Goal: Information Seeking & Learning: Learn about a topic

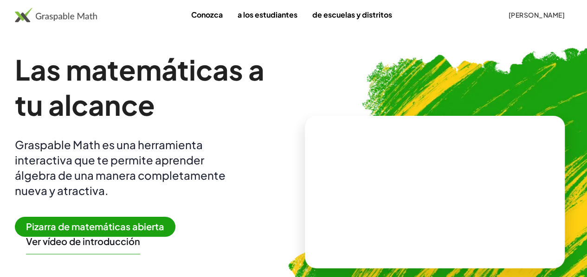
click at [508, 15] on font "[PERSON_NAME]" at bounding box center [536, 15] width 56 height 8
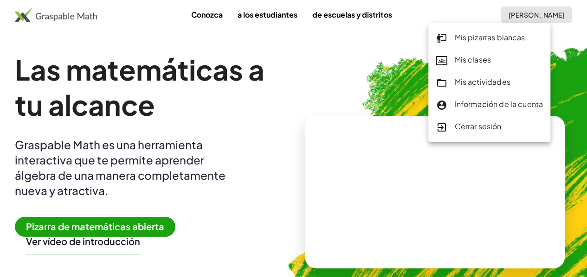
click at [474, 39] on font "Mis pizarras blancas" at bounding box center [489, 37] width 71 height 10
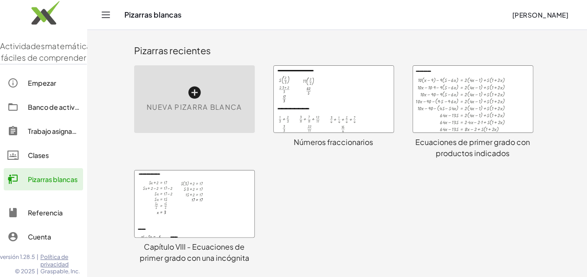
click at [318, 92] on div at bounding box center [334, 99] width 120 height 67
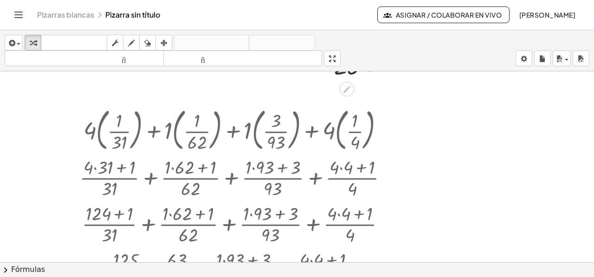
scroll to position [1510, 0]
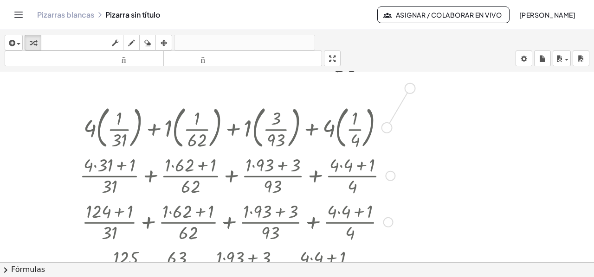
drag, startPoint x: 387, startPoint y: 126, endPoint x: 411, endPoint y: 84, distance: 48.0
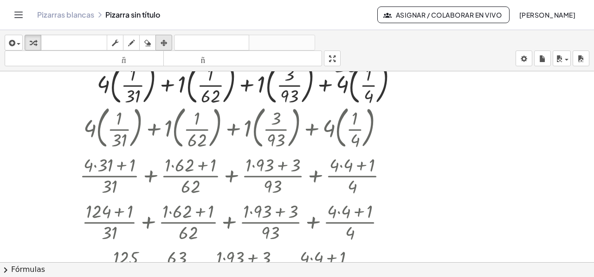
click at [162, 42] on icon "button" at bounding box center [164, 43] width 6 height 11
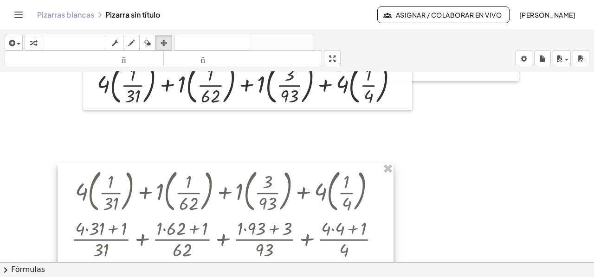
drag, startPoint x: 388, startPoint y: 127, endPoint x: 377, endPoint y: 185, distance: 59.0
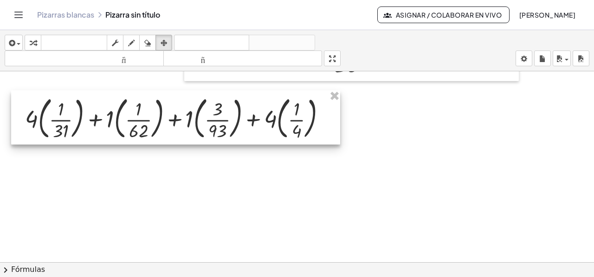
drag, startPoint x: 259, startPoint y: 98, endPoint x: 187, endPoint y: 133, distance: 79.9
click at [187, 133] on div at bounding box center [175, 117] width 329 height 55
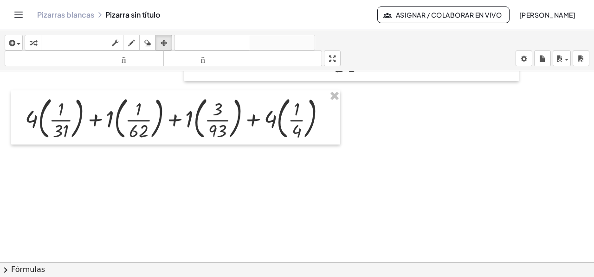
scroll to position [1556, 0]
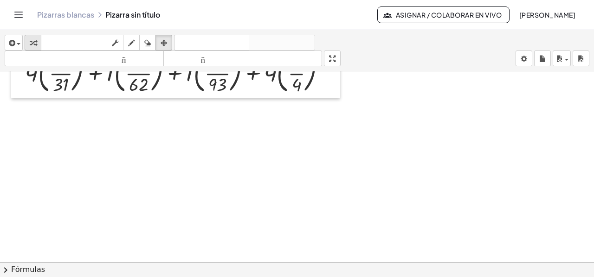
click at [34, 44] on icon "button" at bounding box center [33, 43] width 6 height 11
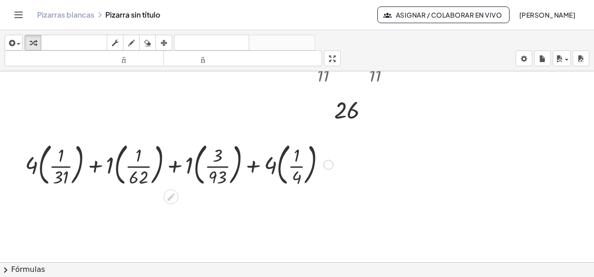
click at [39, 168] on div at bounding box center [178, 164] width 317 height 50
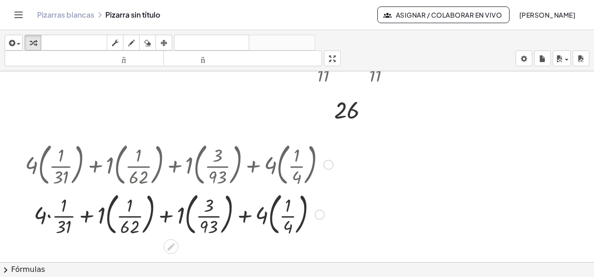
click at [47, 217] on div at bounding box center [178, 214] width 317 height 50
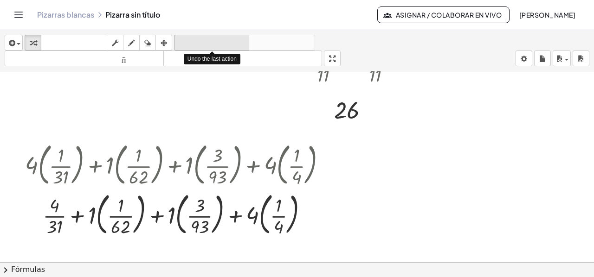
click at [233, 45] on font "deshacer" at bounding box center [211, 43] width 71 height 9
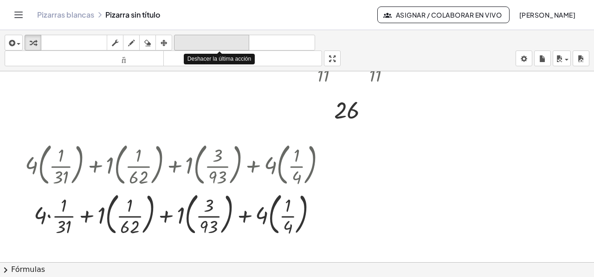
click at [233, 45] on font "deshacer" at bounding box center [211, 43] width 71 height 9
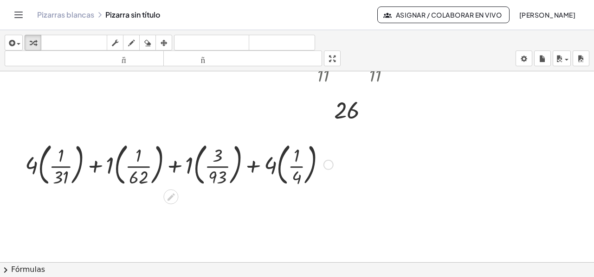
click at [169, 195] on icon at bounding box center [171, 198] width 10 height 10
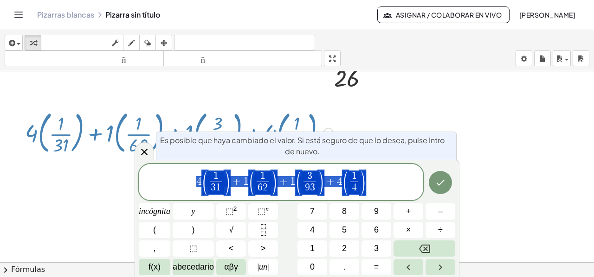
scroll to position [1504, 0]
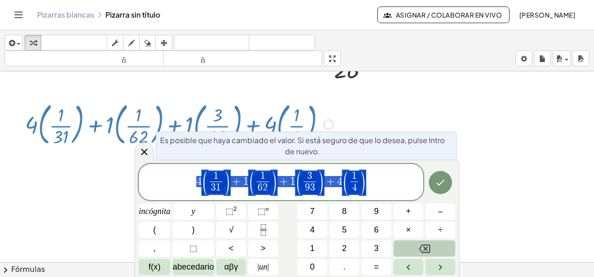
click at [425, 242] on button "Retroceso" at bounding box center [424, 249] width 62 height 16
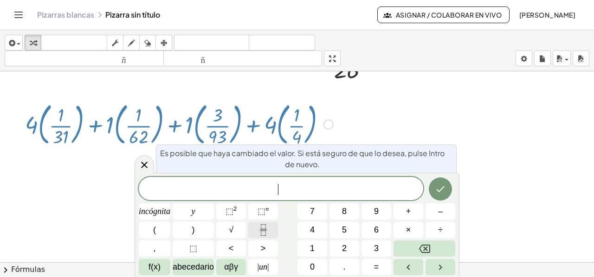
click at [258, 232] on icon "Fracción" at bounding box center [263, 231] width 12 height 12
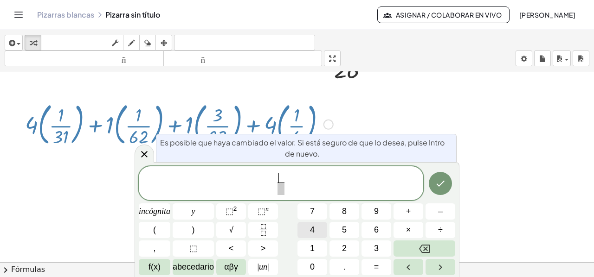
click at [313, 232] on font "4" at bounding box center [312, 229] width 5 height 9
click at [406, 229] on font "×" at bounding box center [408, 229] width 5 height 9
click at [369, 248] on button "3" at bounding box center [376, 249] width 30 height 16
click at [311, 244] on font "1" at bounding box center [312, 248] width 5 height 9
click at [405, 211] on button "+" at bounding box center [408, 212] width 30 height 16
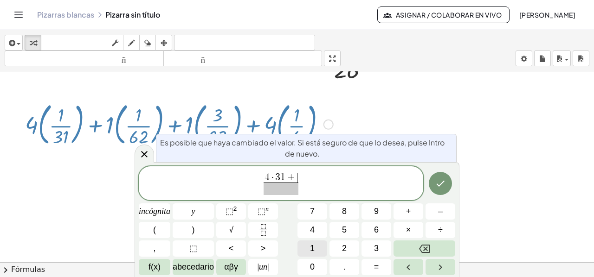
click at [312, 246] on font "1" at bounding box center [312, 248] width 5 height 9
click at [283, 191] on span at bounding box center [281, 189] width 40 height 13
click at [376, 251] on font "3" at bounding box center [376, 248] width 5 height 9
click at [316, 252] on button "1" at bounding box center [312, 249] width 30 height 16
click at [310, 185] on span "4 · 3 1 + 1 3 1 ​ ​" at bounding box center [281, 184] width 284 height 25
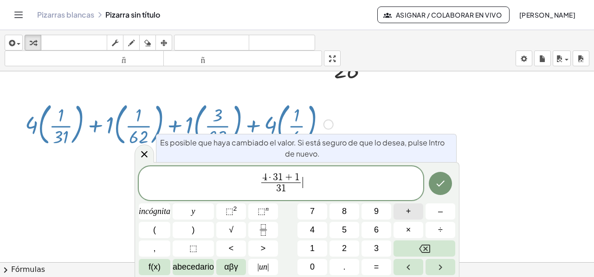
click at [409, 211] on font "+" at bounding box center [408, 211] width 5 height 9
click at [260, 231] on icon "Fracción" at bounding box center [263, 231] width 12 height 12
click at [318, 249] on button "1" at bounding box center [312, 249] width 30 height 16
click at [400, 226] on button "×" at bounding box center [408, 230] width 30 height 16
click at [375, 230] on font "6" at bounding box center [376, 229] width 5 height 9
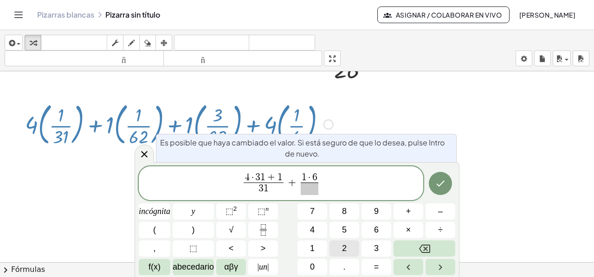
click at [339, 249] on button "2" at bounding box center [344, 249] width 30 height 16
click at [405, 212] on button "+" at bounding box center [408, 212] width 30 height 16
click at [310, 243] on span "1" at bounding box center [312, 249] width 5 height 13
click at [304, 188] on span "​" at bounding box center [309, 189] width 40 height 13
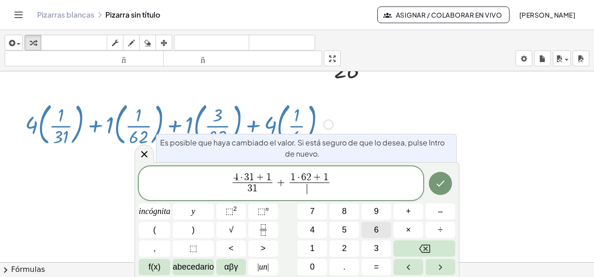
click at [375, 230] on font "6" at bounding box center [376, 229] width 5 height 9
click at [341, 249] on button "2" at bounding box center [344, 249] width 30 height 16
click at [342, 182] on span "4 · 3 1 + 1 3 1 ​ + 1 · 6 2 + 1 6 2 ​ ​" at bounding box center [281, 184] width 284 height 25
click at [415, 211] on button "+" at bounding box center [408, 212] width 30 height 16
click at [255, 232] on button "Fracción" at bounding box center [263, 230] width 30 height 16
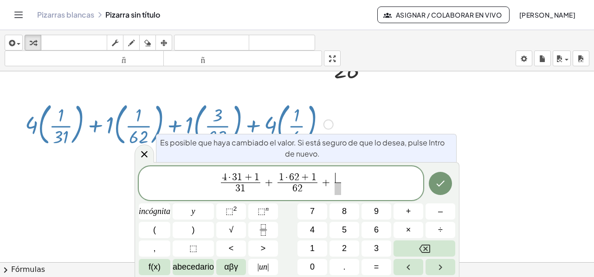
scroll to position [1550, 0]
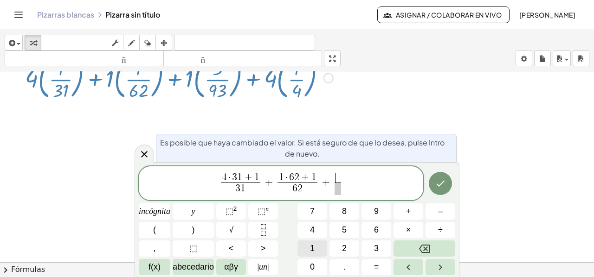
click at [314, 247] on font "1" at bounding box center [312, 248] width 5 height 9
click at [407, 228] on font "×" at bounding box center [408, 229] width 5 height 9
click at [373, 212] on button "9" at bounding box center [376, 212] width 30 height 16
click at [378, 248] on button "3" at bounding box center [376, 249] width 30 height 16
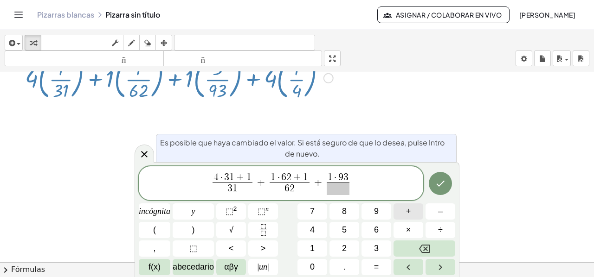
click at [398, 215] on button "+" at bounding box center [408, 212] width 30 height 16
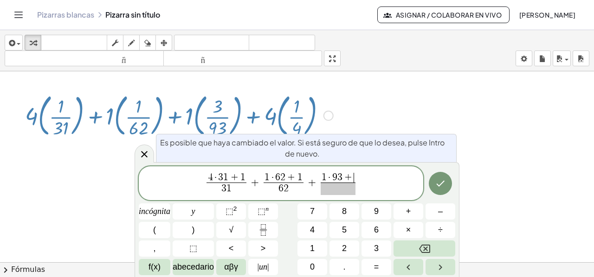
scroll to position [1537, 0]
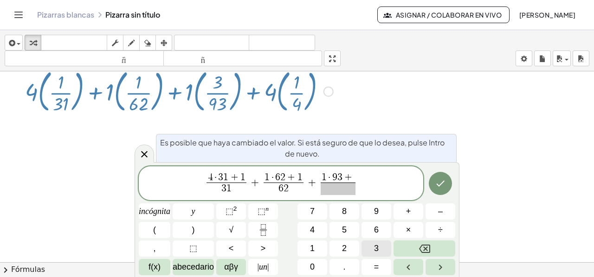
click at [363, 251] on button "3" at bounding box center [376, 249] width 30 height 16
click at [331, 190] on span "​" at bounding box center [338, 189] width 40 height 13
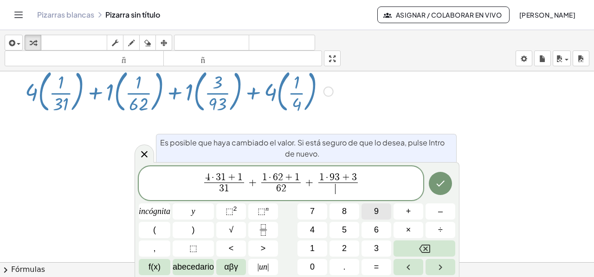
click at [384, 210] on button "9" at bounding box center [376, 212] width 30 height 16
click at [384, 254] on button "3" at bounding box center [376, 249] width 30 height 16
click at [373, 184] on span "4 · 3 1 + 1 3 1 ​ + 1 · 6 2 + 1 6 2 ​ + 1 · 9 3 + 3 9 3 ​ ​" at bounding box center [281, 184] width 284 height 25
click at [405, 206] on button "+" at bounding box center [408, 212] width 30 height 16
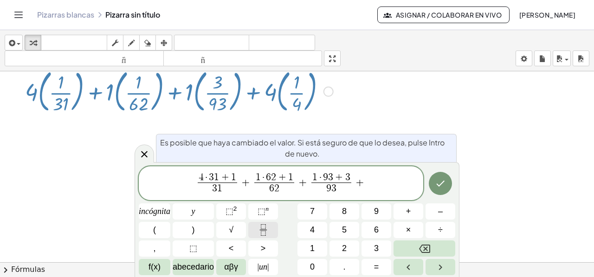
click at [257, 230] on icon "Fracción" at bounding box center [263, 231] width 12 height 12
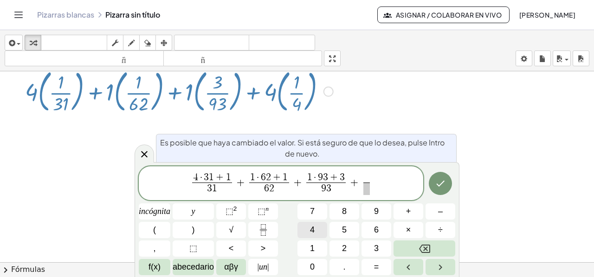
click at [309, 229] on button "4" at bounding box center [312, 230] width 30 height 16
click at [410, 224] on button "×" at bounding box center [408, 230] width 30 height 16
click at [312, 228] on font "4" at bounding box center [312, 229] width 5 height 9
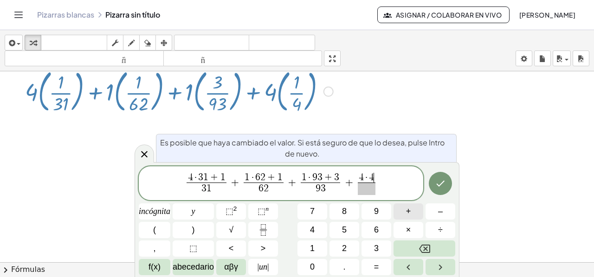
click at [409, 211] on font "+" at bounding box center [408, 211] width 5 height 9
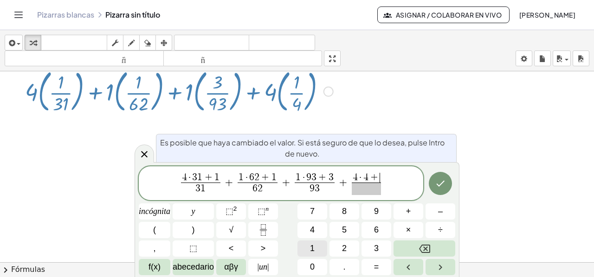
click at [307, 249] on button "1" at bounding box center [312, 249] width 30 height 16
click at [363, 193] on span "​" at bounding box center [366, 189] width 35 height 13
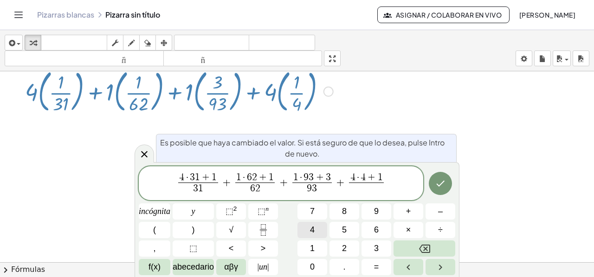
click at [311, 234] on font "4" at bounding box center [312, 229] width 5 height 9
click at [437, 185] on icon "Hecho" at bounding box center [440, 184] width 8 height 6
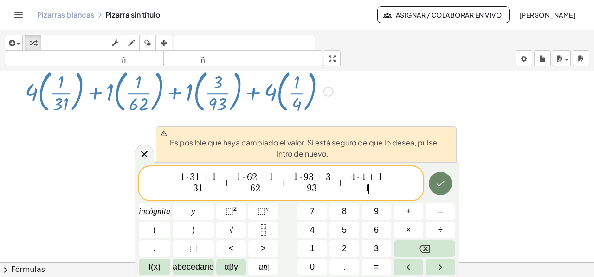
click at [437, 185] on icon "Hecho" at bounding box center [440, 184] width 8 height 6
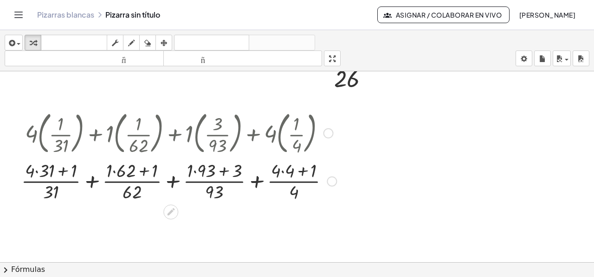
scroll to position [1510, 0]
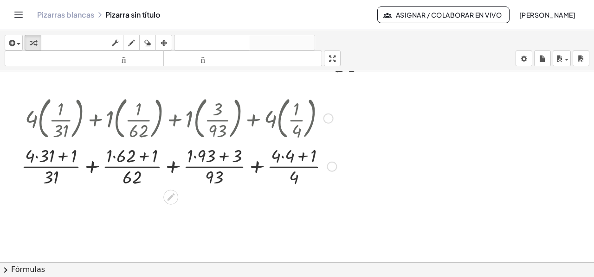
click at [36, 156] on div at bounding box center [179, 165] width 324 height 46
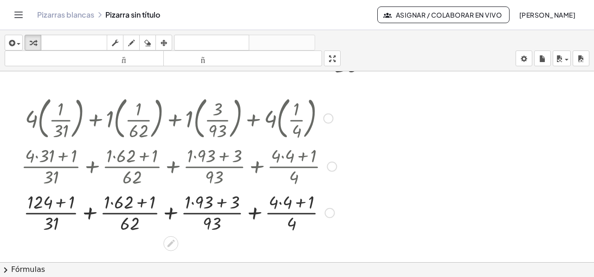
click at [61, 202] on div at bounding box center [179, 212] width 324 height 46
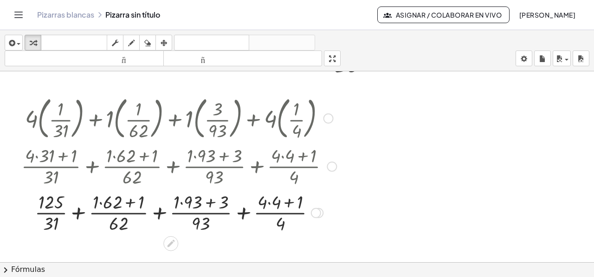
click at [100, 200] on div at bounding box center [179, 212] width 324 height 46
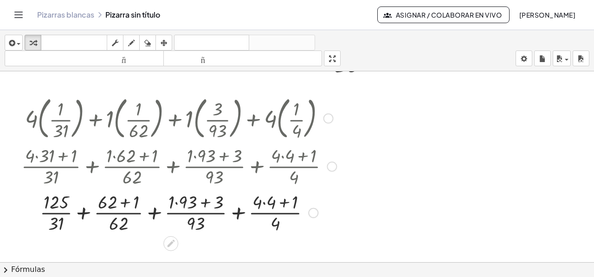
click at [124, 204] on div at bounding box center [179, 212] width 324 height 46
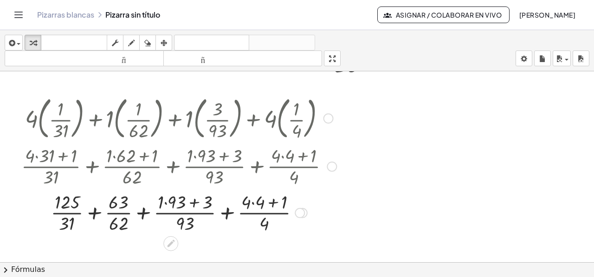
click at [164, 201] on div at bounding box center [179, 212] width 324 height 46
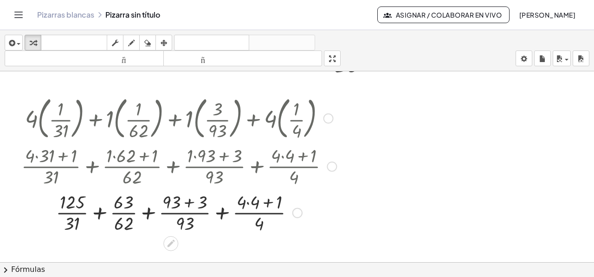
click at [188, 205] on div at bounding box center [179, 212] width 324 height 46
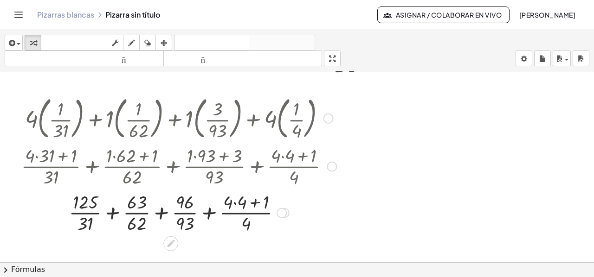
click at [232, 202] on div at bounding box center [179, 212] width 324 height 46
click at [234, 204] on div at bounding box center [179, 212] width 324 height 46
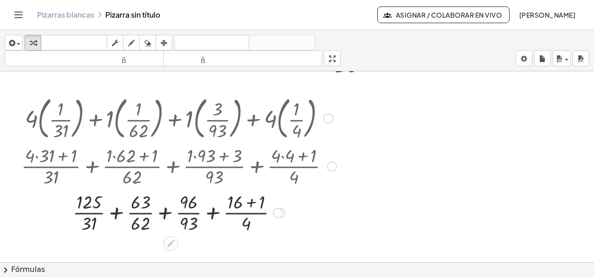
click at [247, 205] on div at bounding box center [179, 212] width 324 height 46
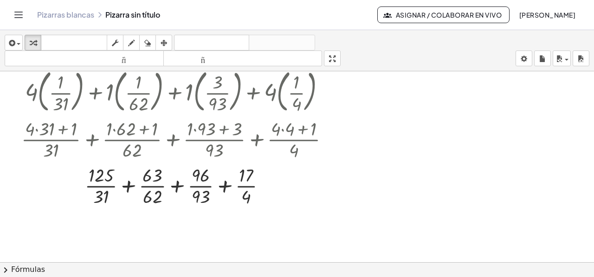
scroll to position [1583, 0]
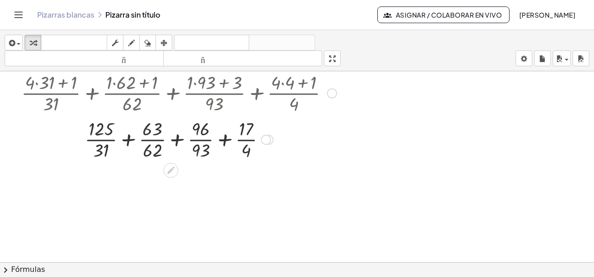
click at [128, 141] on div at bounding box center [179, 139] width 324 height 46
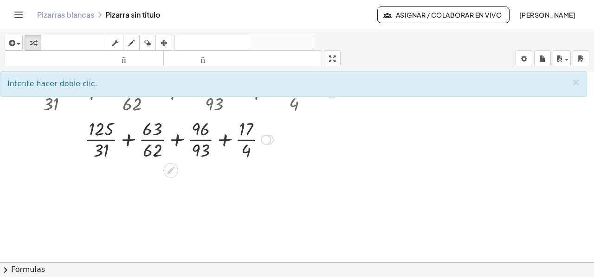
click at [128, 141] on div at bounding box center [179, 139] width 324 height 46
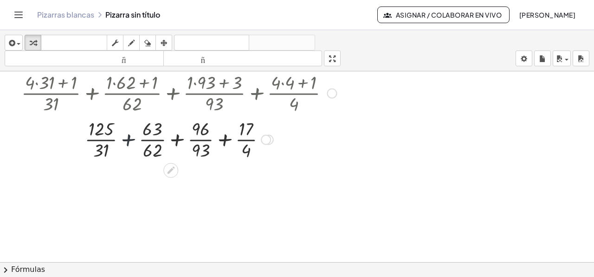
click at [128, 141] on div at bounding box center [179, 139] width 324 height 46
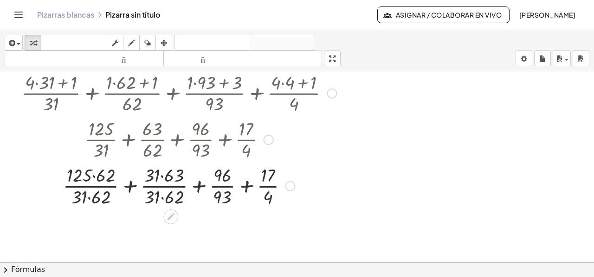
click at [94, 176] on div at bounding box center [179, 185] width 324 height 46
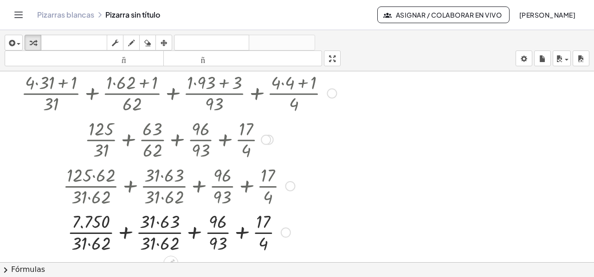
click at [89, 244] on div at bounding box center [179, 232] width 324 height 46
click at [157, 221] on div at bounding box center [179, 232] width 324 height 46
click at [160, 244] on div at bounding box center [179, 232] width 324 height 46
click at [126, 234] on div at bounding box center [179, 232] width 324 height 46
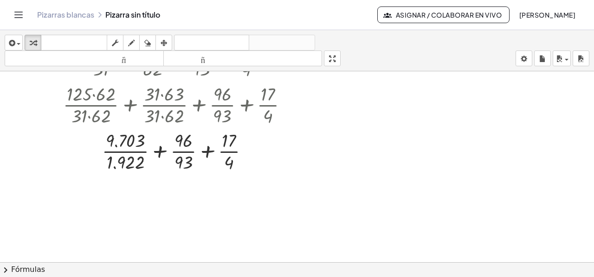
scroll to position [1676, 0]
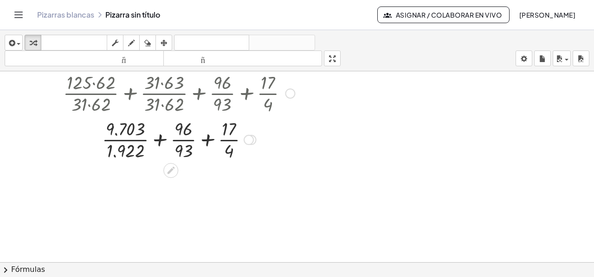
click at [160, 141] on div at bounding box center [179, 139] width 324 height 46
click at [161, 141] on div at bounding box center [179, 139] width 324 height 46
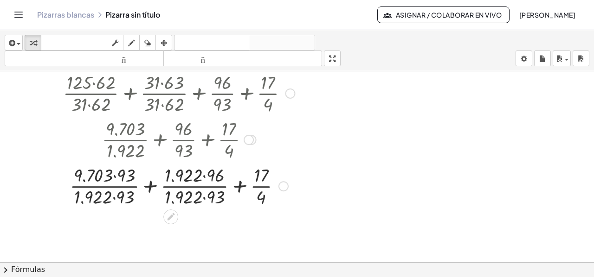
click at [114, 175] on div at bounding box center [179, 185] width 324 height 46
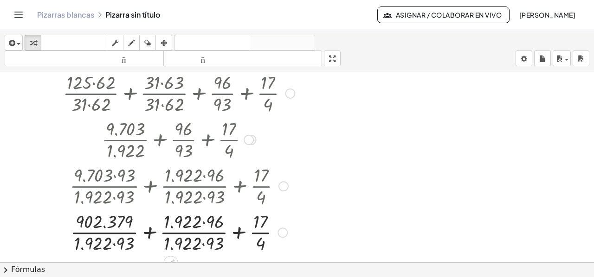
click at [114, 244] on div at bounding box center [179, 232] width 324 height 46
click at [203, 222] on div at bounding box center [179, 232] width 324 height 46
click at [202, 244] on div at bounding box center [179, 232] width 324 height 46
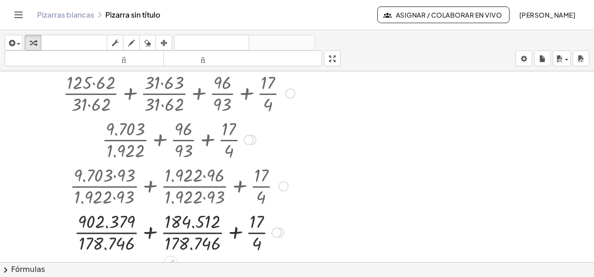
click at [148, 233] on div at bounding box center [179, 232] width 324 height 46
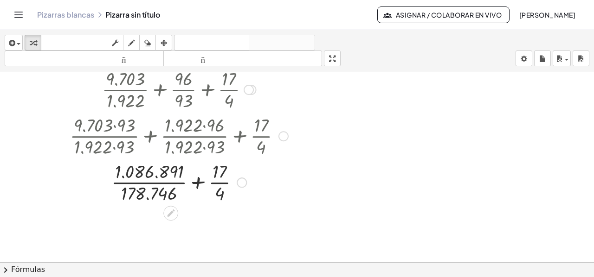
scroll to position [1729, 0]
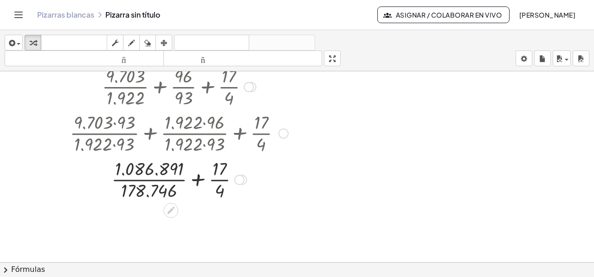
click at [198, 181] on div at bounding box center [179, 179] width 324 height 46
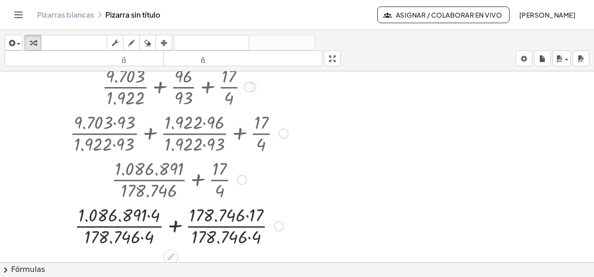
click at [146, 215] on div at bounding box center [179, 225] width 324 height 46
click at [148, 217] on div at bounding box center [179, 225] width 324 height 46
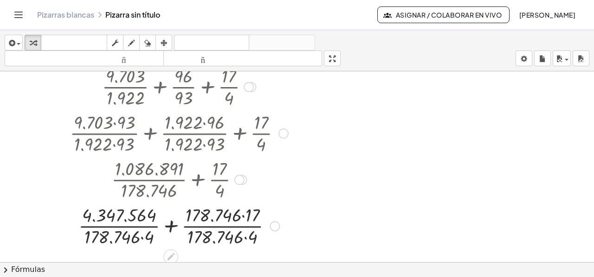
click at [141, 237] on div at bounding box center [179, 225] width 324 height 46
click at [244, 215] on div at bounding box center [179, 225] width 324 height 46
click at [247, 238] on div at bounding box center [179, 225] width 324 height 46
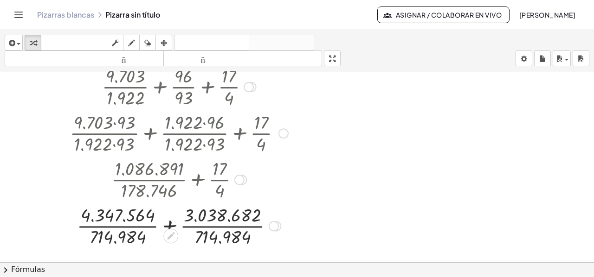
click at [168, 226] on div at bounding box center [179, 225] width 324 height 46
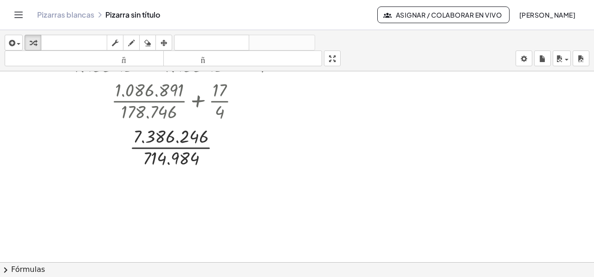
scroll to position [1821, 0]
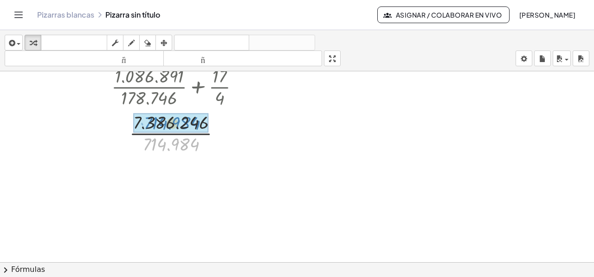
drag, startPoint x: 188, startPoint y: 148, endPoint x: 190, endPoint y: 127, distance: 21.4
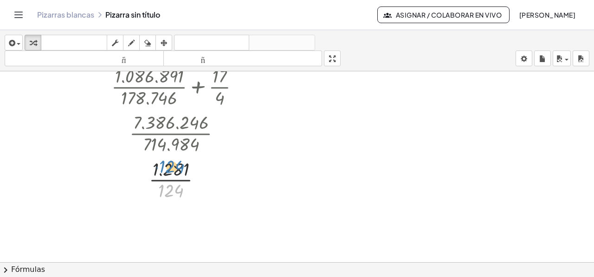
drag, startPoint x: 178, startPoint y: 193, endPoint x: 179, endPoint y: 168, distance: 24.1
click at [179, 168] on div at bounding box center [179, 179] width 324 height 46
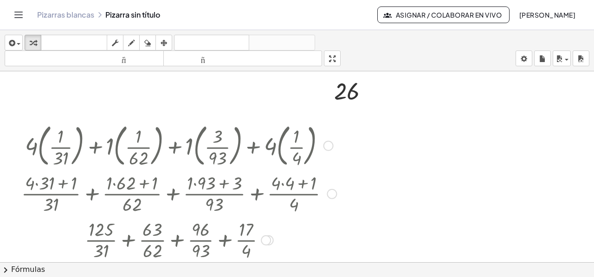
scroll to position [1497, 0]
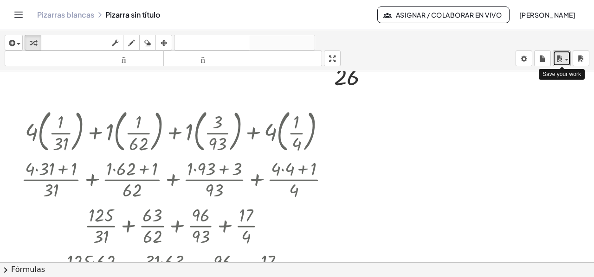
click at [567, 57] on div "button" at bounding box center [561, 58] width 13 height 11
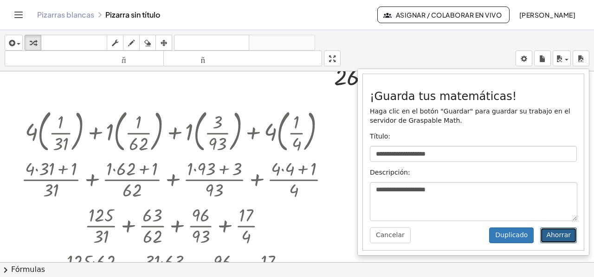
click at [564, 237] on font "Ahorrar" at bounding box center [558, 235] width 25 height 7
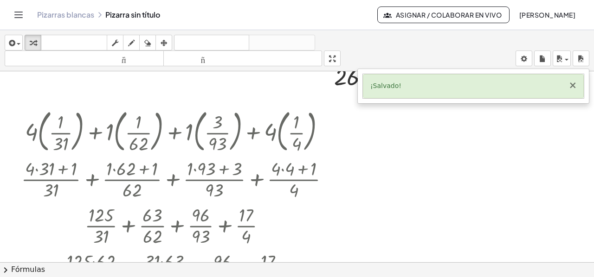
click at [575, 85] on font "×" at bounding box center [572, 85] width 8 height 11
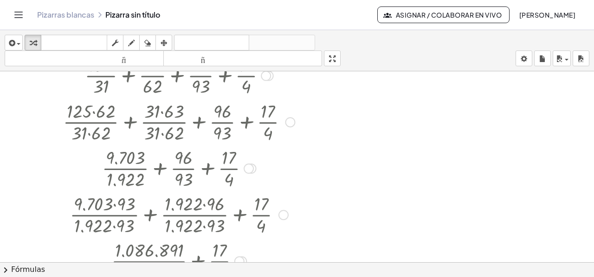
scroll to position [1579, 0]
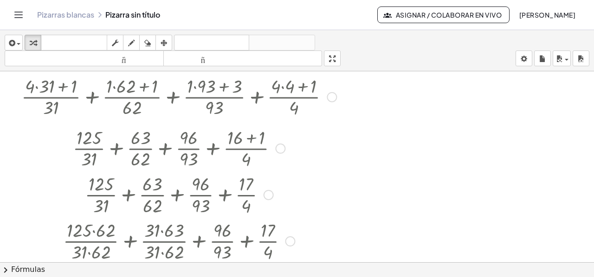
drag, startPoint x: 265, startPoint y: 144, endPoint x: 266, endPoint y: 198, distance: 54.3
click at [171, 195] on div "+ · 125 · 31 + · 63 · 62 + · 96 · 93 + · 17 · 4" at bounding box center [171, 195] width 0 height 0
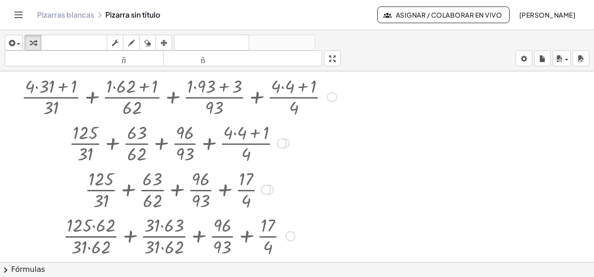
scroll to position [1626, 0]
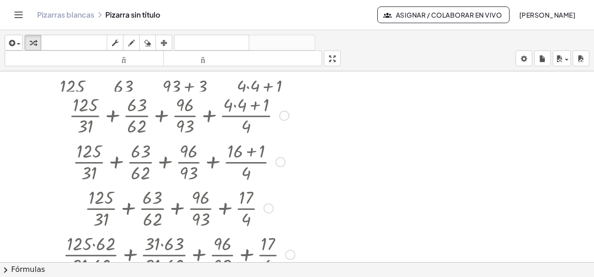
drag, startPoint x: 268, startPoint y: 141, endPoint x: 264, endPoint y: 212, distance: 71.6
click at [171, 209] on div "+ · 125 · 31 + · 63 · 62 + · 96 · 93 + · 17 · 4" at bounding box center [171, 209] width 0 height 0
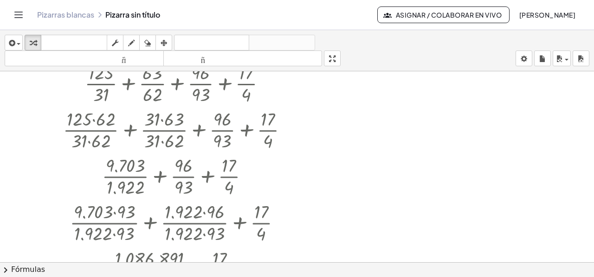
scroll to position [1765, 0]
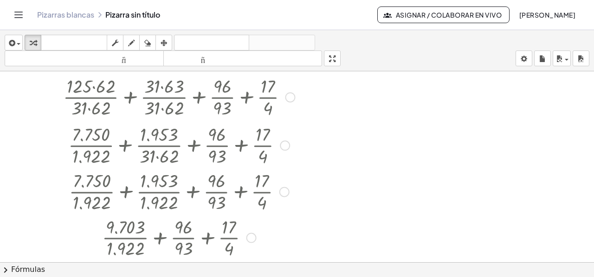
drag, startPoint x: 248, startPoint y: 143, endPoint x: 339, endPoint y: 237, distance: 130.3
click at [251, 263] on div "**********" at bounding box center [297, 153] width 594 height 247
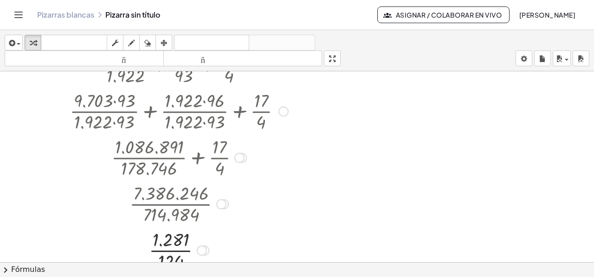
scroll to position [1950, 0]
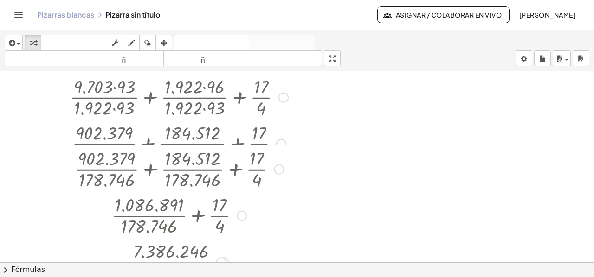
drag, startPoint x: 238, startPoint y: 154, endPoint x: 232, endPoint y: 223, distance: 68.9
click at [171, 216] on div "+ · 1.086.891 · 178.746 + · 17 · 4" at bounding box center [171, 216] width 0 height 0
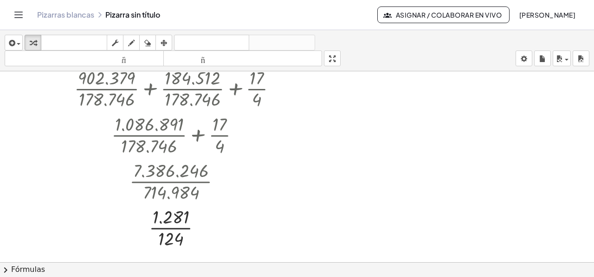
scroll to position [2043, 0]
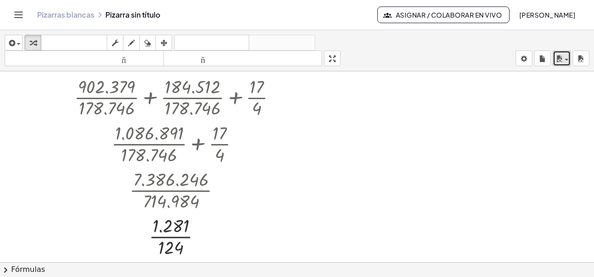
click at [562, 57] on div "button" at bounding box center [561, 58] width 13 height 11
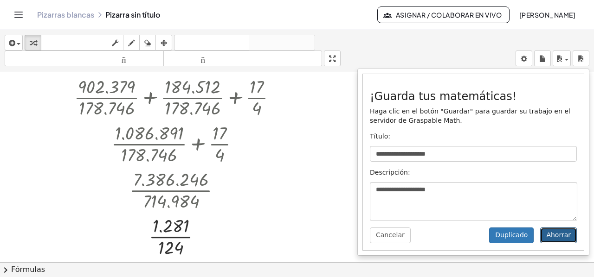
click at [559, 235] on font "Ahorrar" at bounding box center [558, 235] width 25 height 7
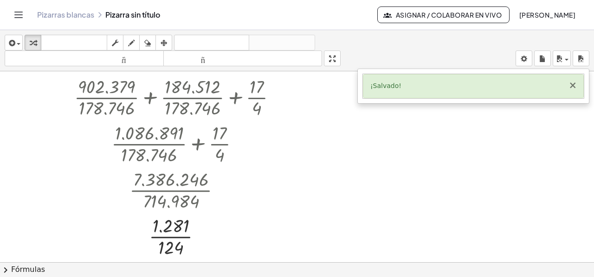
click at [574, 84] on font "×" at bounding box center [572, 85] width 8 height 11
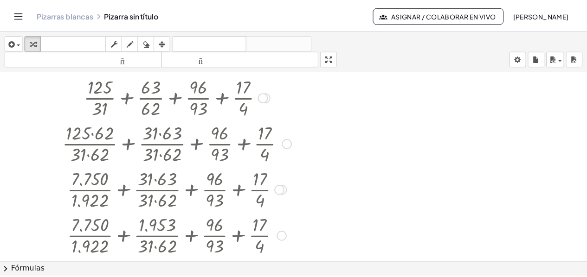
scroll to position [1904, 0]
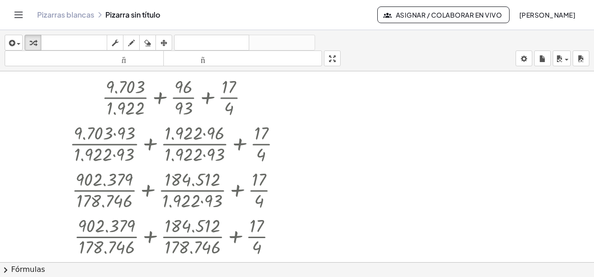
click at [550, 13] on font "Juan Correa" at bounding box center [547, 15] width 56 height 8
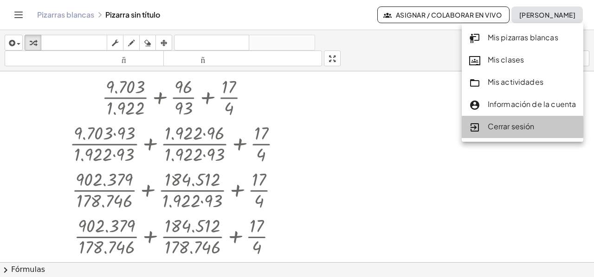
click at [496, 129] on font "Cerrar sesión" at bounding box center [511, 127] width 47 height 10
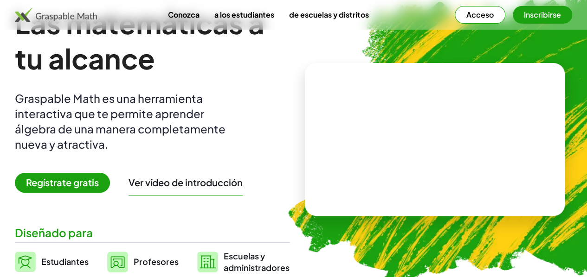
scroll to position [93, 0]
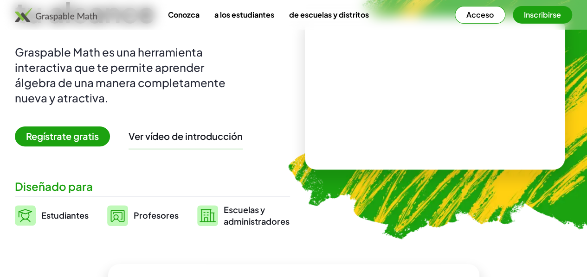
click at [202, 135] on font "Ver vídeo de introducción" at bounding box center [186, 136] width 114 height 12
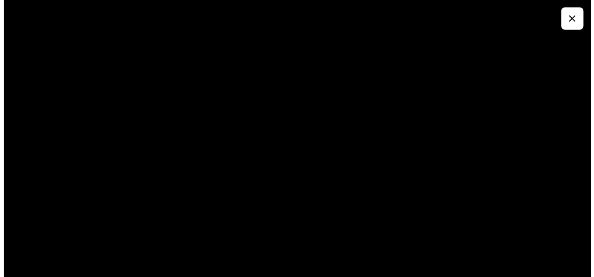
scroll to position [0, 0]
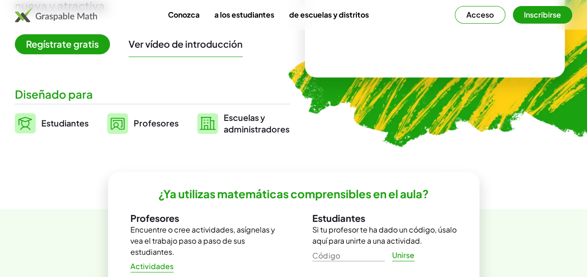
scroll to position [186, 0]
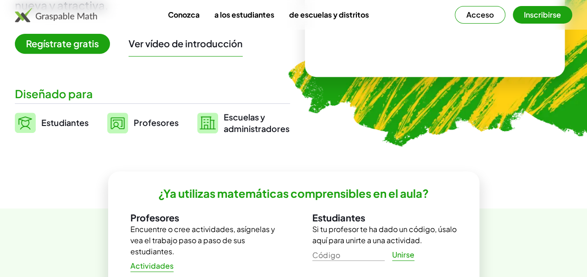
click at [179, 119] on font "Profesores" at bounding box center [156, 122] width 45 height 11
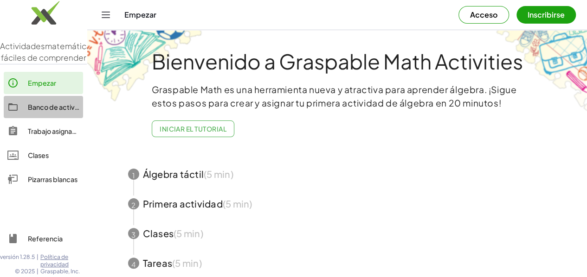
click at [47, 111] on font "Banco de actividades" at bounding box center [62, 107] width 69 height 8
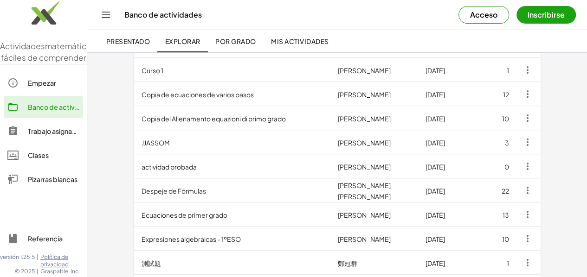
scroll to position [186, 0]
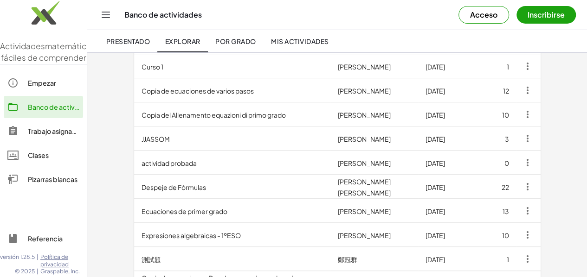
click at [53, 236] on font "Referencia" at bounding box center [45, 239] width 35 height 8
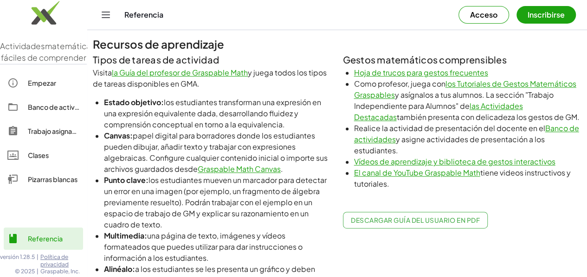
scroll to position [520, 0]
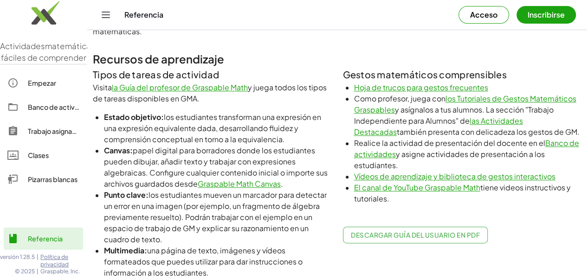
click at [404, 87] on font "Hoja de trucos para gestos frecuentes" at bounding box center [421, 88] width 134 height 10
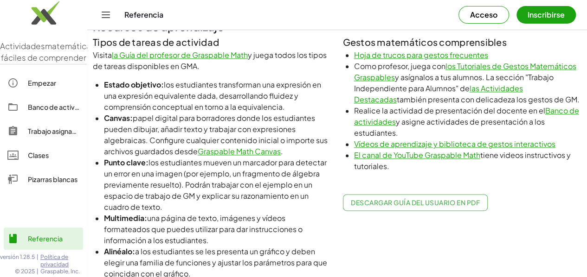
scroll to position [566, 0]
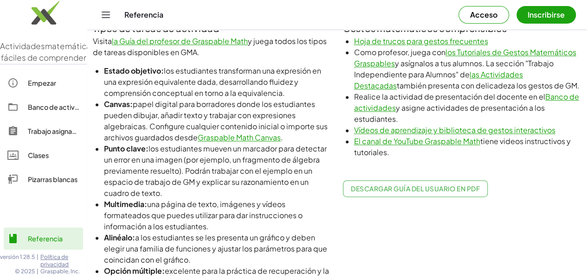
click at [211, 41] on font "la Guía del profesor de Graspable Math" at bounding box center [180, 41] width 136 height 10
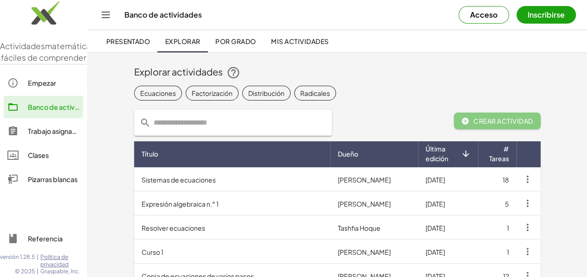
click at [48, 184] on font "Pizarras blancas" at bounding box center [53, 179] width 50 height 8
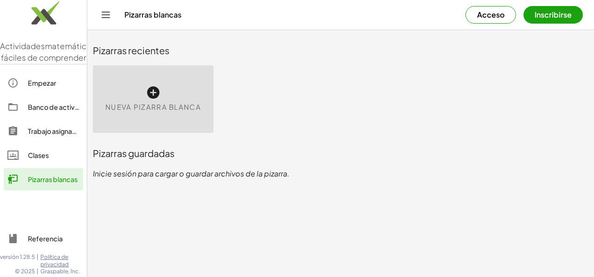
click at [152, 92] on icon at bounding box center [153, 92] width 15 height 15
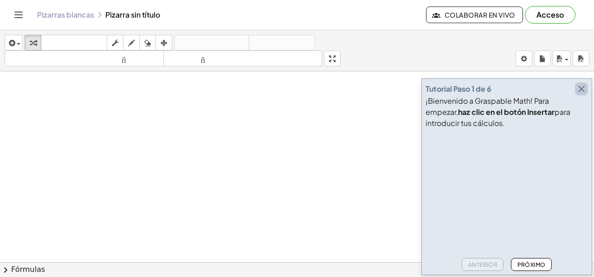
click at [579, 90] on icon "button" at bounding box center [581, 89] width 11 height 11
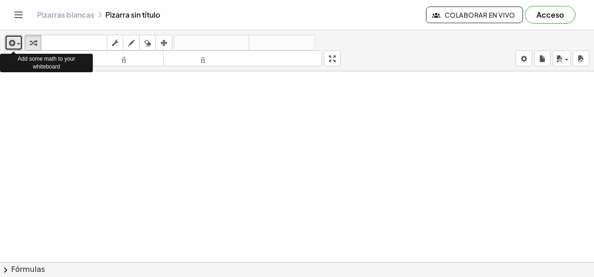
click at [18, 43] on span "button" at bounding box center [19, 44] width 4 height 2
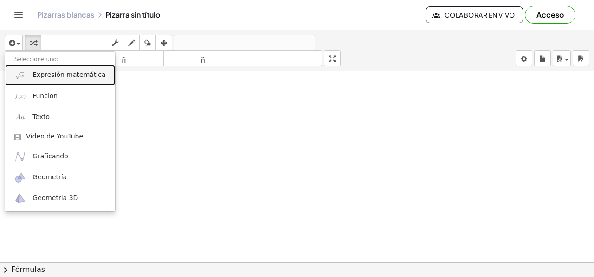
click at [45, 73] on font "Expresión matemática" at bounding box center [68, 74] width 73 height 7
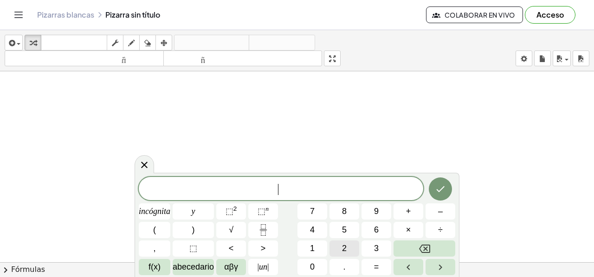
click at [341, 245] on button "2" at bounding box center [344, 249] width 30 height 16
click at [341, 246] on button "2" at bounding box center [344, 249] width 30 height 16
click at [150, 228] on button "(" at bounding box center [155, 230] width 32 height 16
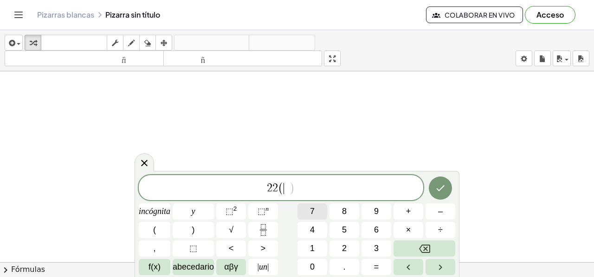
click at [309, 209] on button "7" at bounding box center [312, 212] width 30 height 16
click at [340, 228] on button "5" at bounding box center [344, 230] width 30 height 16
click at [144, 217] on span "incógnita" at bounding box center [155, 212] width 32 height 13
click at [408, 212] on font "+" at bounding box center [408, 211] width 5 height 9
click at [342, 210] on font "8" at bounding box center [344, 211] width 5 height 9
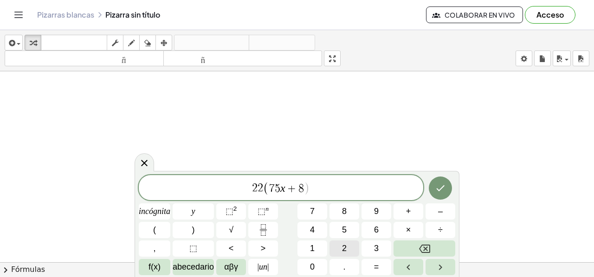
click at [342, 244] on font "2" at bounding box center [344, 248] width 5 height 9
click at [199, 227] on button ")" at bounding box center [193, 230] width 41 height 16
click at [372, 264] on button "=" at bounding box center [376, 267] width 30 height 16
click at [315, 246] on button "1" at bounding box center [312, 249] width 30 height 16
click at [335, 228] on button "5" at bounding box center [344, 230] width 30 height 16
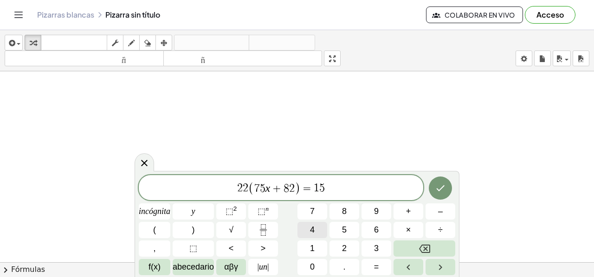
click at [311, 229] on font "4" at bounding box center [312, 229] width 5 height 9
click at [440, 187] on icon "Hecho" at bounding box center [440, 188] width 11 height 11
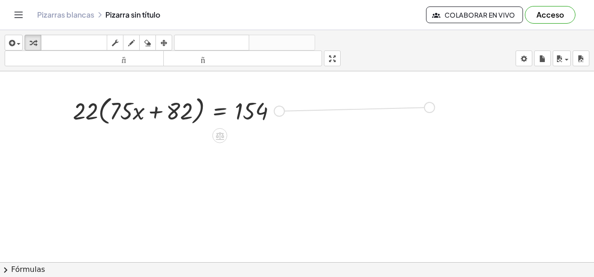
drag, startPoint x: 280, startPoint y: 111, endPoint x: 434, endPoint y: 108, distance: 154.0
click at [434, 108] on div "· 22 · ( + · 75 · x + 82 ) = 154" at bounding box center [297, 269] width 594 height 397
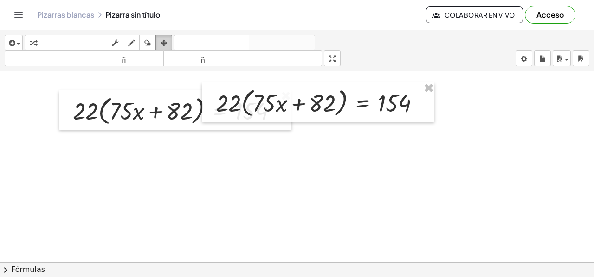
click at [164, 43] on icon "button" at bounding box center [164, 43] width 6 height 11
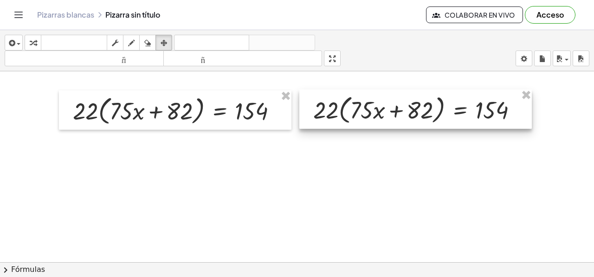
drag, startPoint x: 267, startPoint y: 109, endPoint x: 365, endPoint y: 116, distance: 97.7
click at [365, 116] on div at bounding box center [415, 110] width 232 height 40
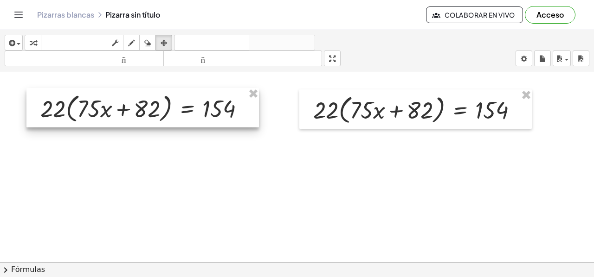
drag, startPoint x: 83, startPoint y: 115, endPoint x: 51, endPoint y: 112, distance: 32.1
click at [51, 112] on div at bounding box center [142, 108] width 232 height 40
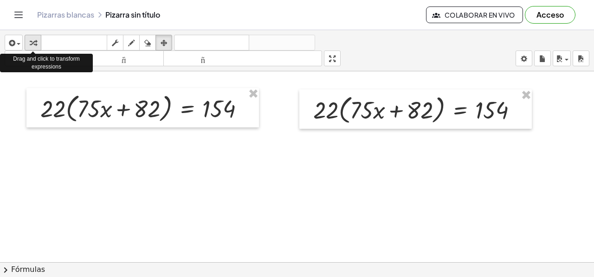
click at [29, 43] on div "button" at bounding box center [33, 42] width 12 height 11
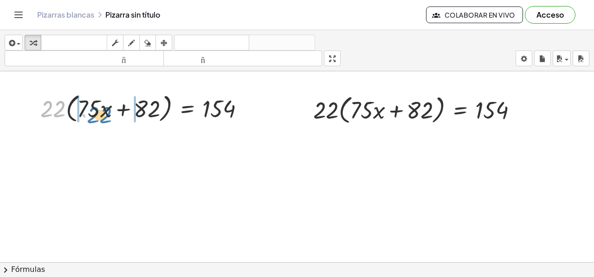
drag, startPoint x: 52, startPoint y: 110, endPoint x: 98, endPoint y: 115, distance: 46.6
click at [98, 115] on div at bounding box center [146, 107] width 221 height 35
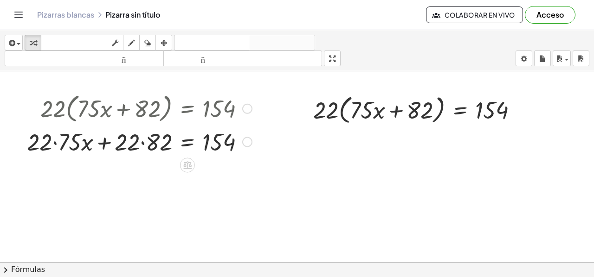
click at [54, 141] on div at bounding box center [139, 141] width 234 height 32
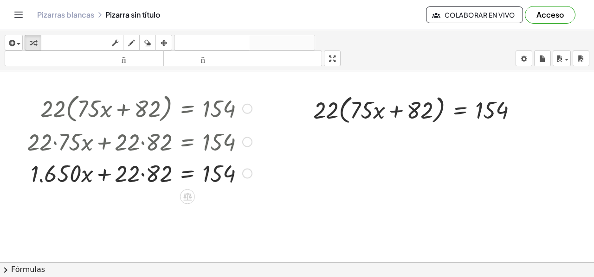
click at [141, 173] on div at bounding box center [139, 173] width 234 height 32
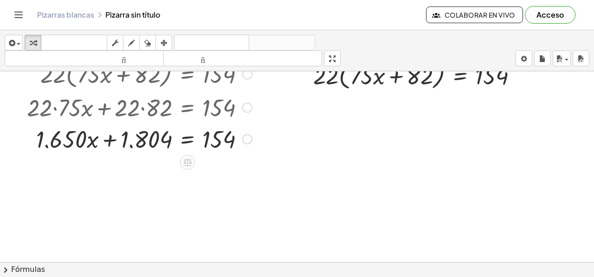
scroll to position [46, 0]
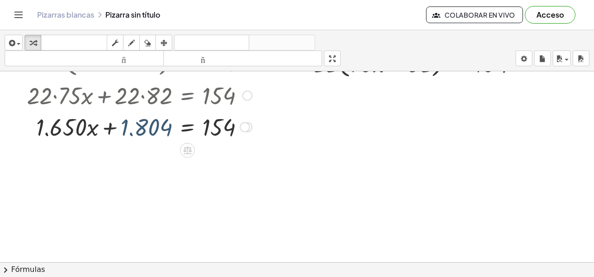
click at [129, 125] on div at bounding box center [139, 126] width 234 height 32
click at [183, 152] on icon at bounding box center [187, 151] width 10 height 10
click at [168, 149] on font "−" at bounding box center [169, 150] width 6 height 10
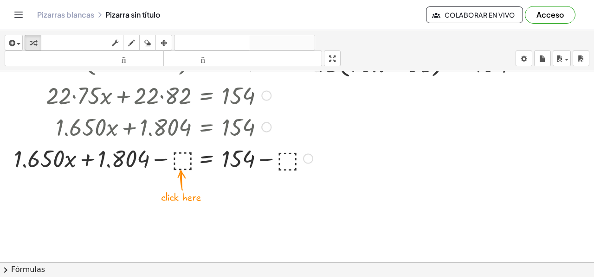
click at [179, 158] on div at bounding box center [163, 158] width 308 height 32
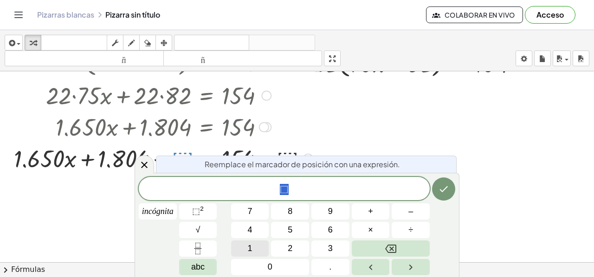
click at [250, 248] on span "1" at bounding box center [250, 249] width 5 height 13
click at [280, 215] on button "8" at bounding box center [290, 212] width 38 height 16
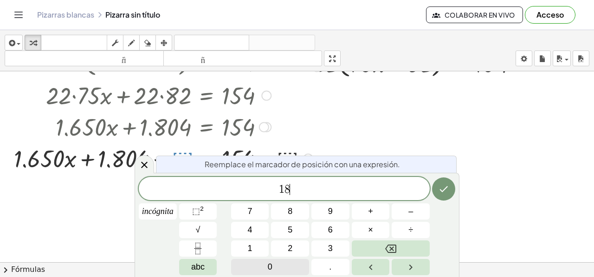
click at [279, 264] on button "0" at bounding box center [270, 267] width 78 height 16
click at [255, 236] on button "4" at bounding box center [250, 230] width 38 height 16
click at [441, 192] on icon "Hecho" at bounding box center [444, 189] width 8 height 6
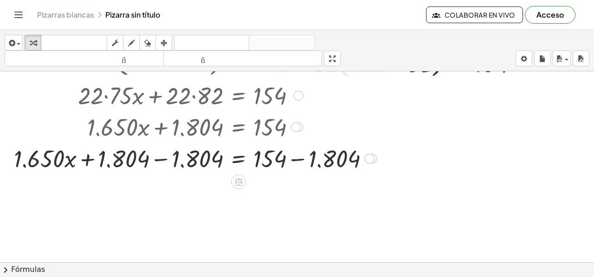
click at [163, 161] on div at bounding box center [195, 158] width 372 height 32
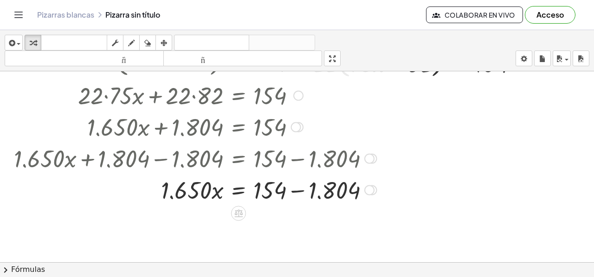
click at [292, 190] on div at bounding box center [195, 190] width 372 height 32
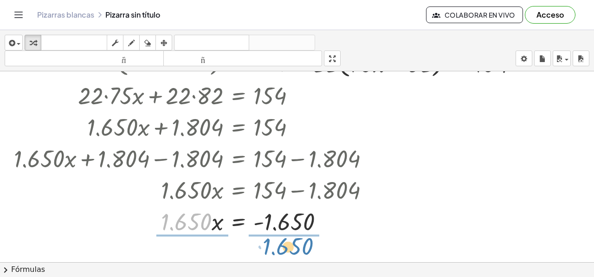
drag, startPoint x: 175, startPoint y: 219, endPoint x: 276, endPoint y: 244, distance: 103.7
click at [276, 244] on div "· 22 · ( + · 75 · x + 82 ) = 154 + · 22 · 75 · x + · 22 · 82 = 154 + · 1.650 · …" at bounding box center [297, 223] width 594 height 397
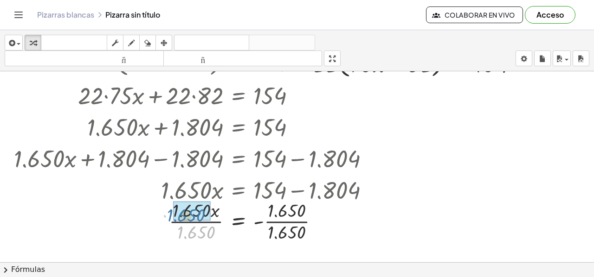
drag, startPoint x: 203, startPoint y: 230, endPoint x: 193, endPoint y: 212, distance: 20.0
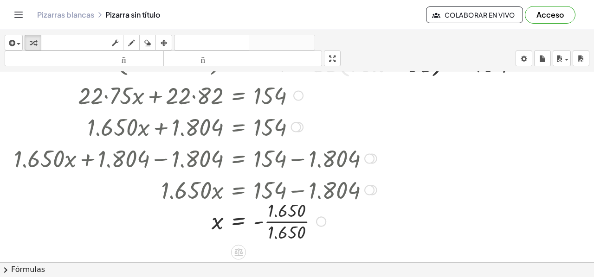
click at [259, 222] on div at bounding box center [195, 221] width 372 height 46
drag, startPoint x: 280, startPoint y: 233, endPoint x: 280, endPoint y: 219, distance: 14.8
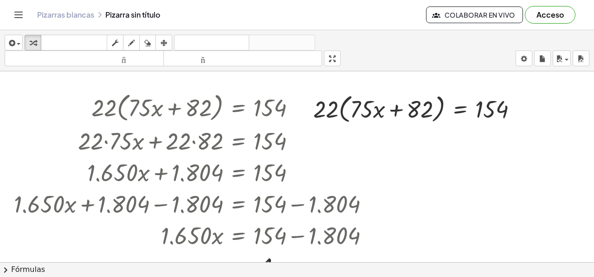
scroll to position [0, 0]
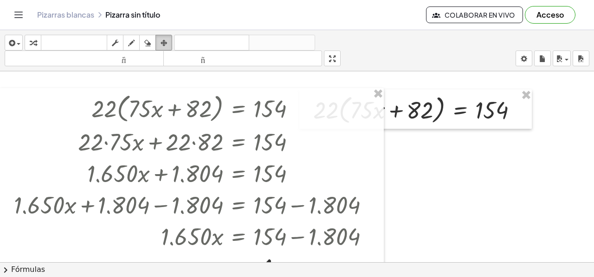
click at [159, 43] on div "button" at bounding box center [164, 42] width 12 height 11
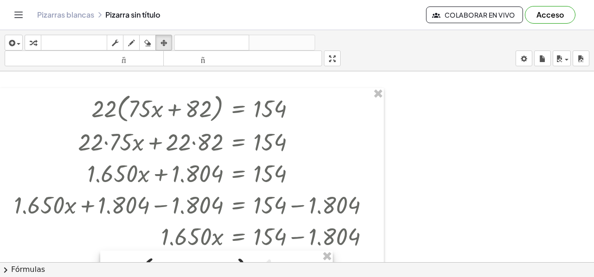
drag, startPoint x: 400, startPoint y: 109, endPoint x: 204, endPoint y: 270, distance: 253.8
click at [201, 270] on div "insertar Seleccione uno: Expresión matemática Función Texto Vídeo de YouTube Gr…" at bounding box center [297, 153] width 594 height 247
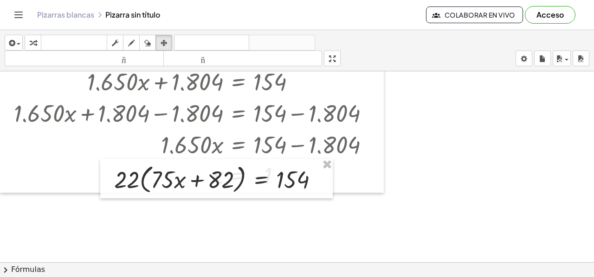
scroll to position [139, 0]
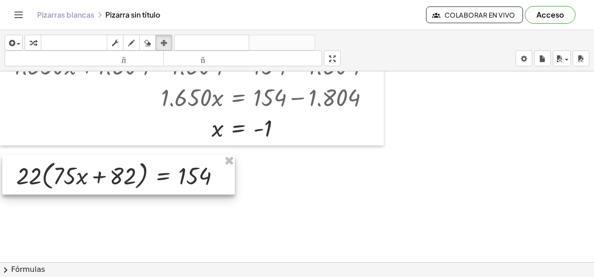
drag, startPoint x: 251, startPoint y: 126, endPoint x: 153, endPoint y: 169, distance: 107.0
click at [153, 169] on div at bounding box center [118, 175] width 232 height 40
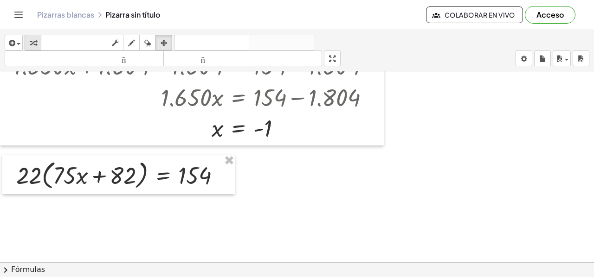
click at [37, 41] on div "button" at bounding box center [33, 42] width 12 height 11
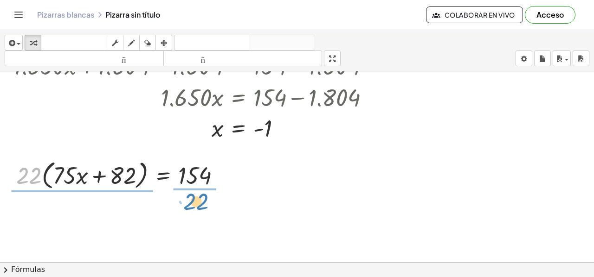
drag, startPoint x: 29, startPoint y: 173, endPoint x: 196, endPoint y: 199, distance: 169.0
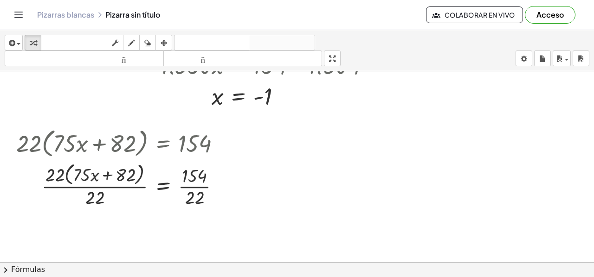
scroll to position [186, 0]
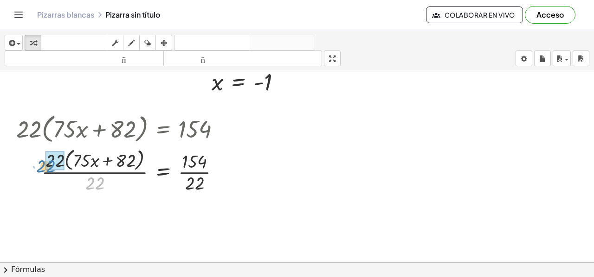
drag, startPoint x: 94, startPoint y: 185, endPoint x: 45, endPoint y: 167, distance: 52.1
click at [45, 167] on div at bounding box center [122, 170] width 221 height 49
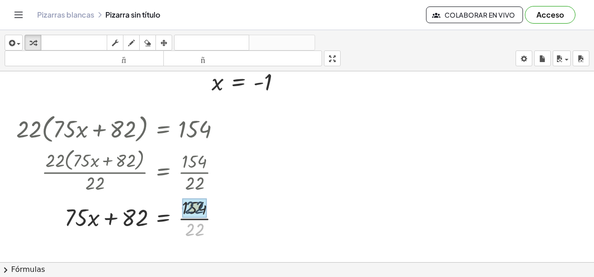
drag, startPoint x: 197, startPoint y: 232, endPoint x: 196, endPoint y: 209, distance: 22.7
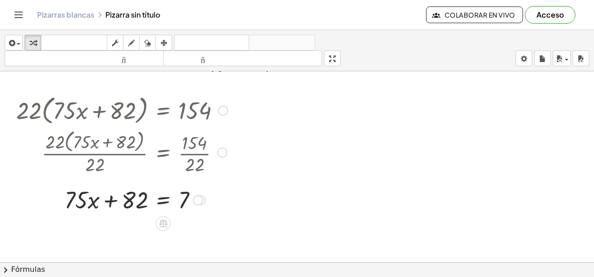
scroll to position [251, 0]
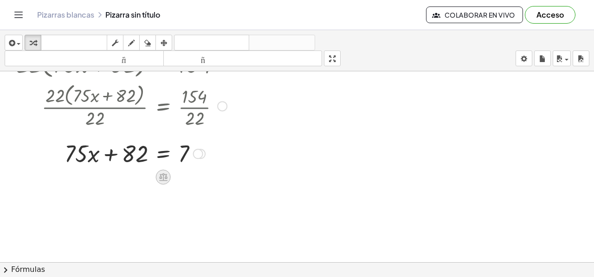
drag, startPoint x: 155, startPoint y: 174, endPoint x: 161, endPoint y: 177, distance: 7.1
click at [161, 177] on icon at bounding box center [163, 178] width 8 height 8
click at [141, 180] on div "−" at bounding box center [144, 177] width 15 height 15
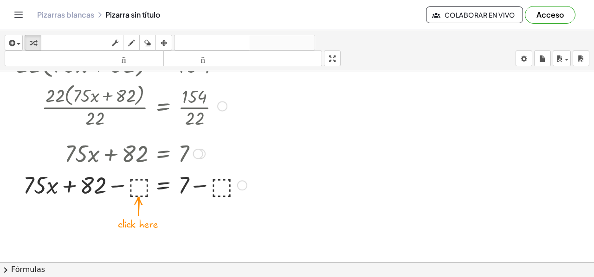
click at [135, 180] on div at bounding box center [132, 185] width 240 height 32
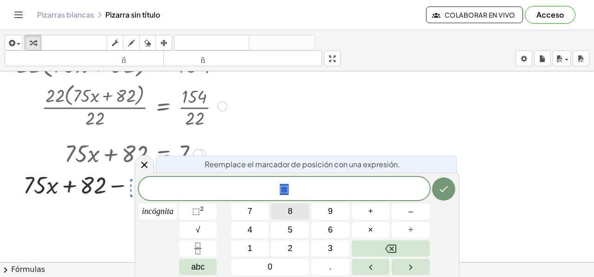
click at [283, 215] on button "8" at bounding box center [290, 212] width 38 height 16
click at [289, 245] on span "2" at bounding box center [290, 249] width 5 height 13
click at [441, 190] on icon "Hecho" at bounding box center [444, 189] width 8 height 6
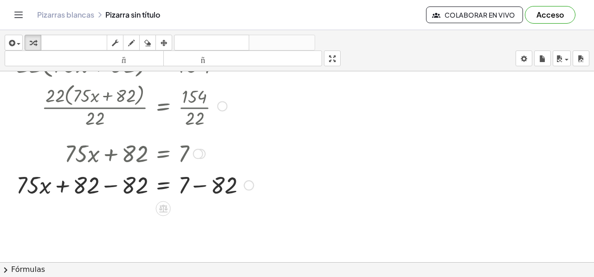
click at [111, 186] on div at bounding box center [135, 185] width 246 height 32
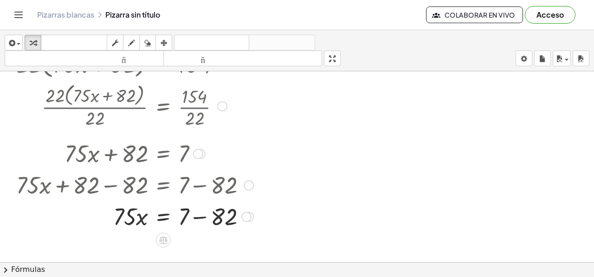
click at [199, 216] on div at bounding box center [135, 216] width 246 height 32
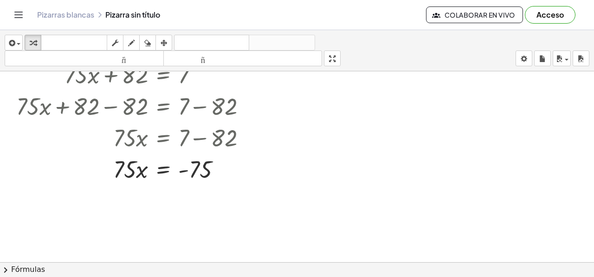
scroll to position [343, 0]
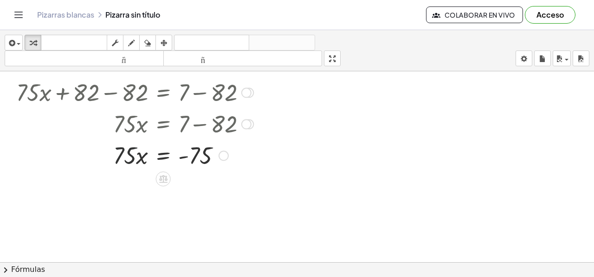
click at [113, 159] on div at bounding box center [135, 155] width 246 height 32
drag, startPoint x: 121, startPoint y: 157, endPoint x: 200, endPoint y: 180, distance: 82.8
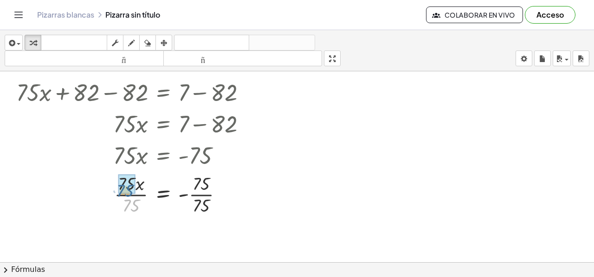
drag, startPoint x: 133, startPoint y: 206, endPoint x: 128, endPoint y: 194, distance: 12.5
drag, startPoint x: 202, startPoint y: 208, endPoint x: 202, endPoint y: 192, distance: 16.2
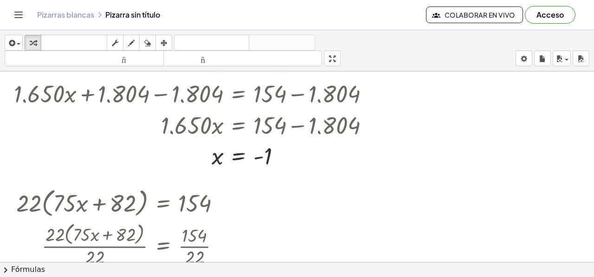
scroll to position [0, 0]
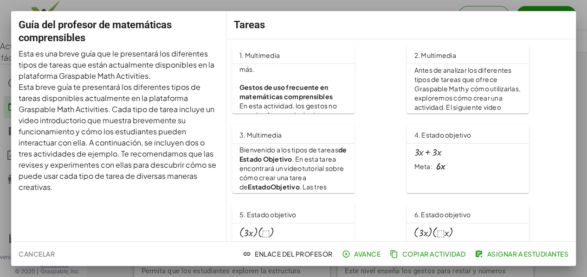
scroll to position [482, 0]
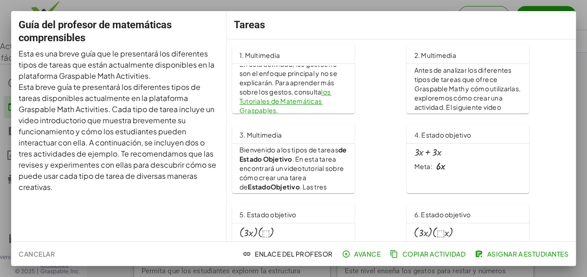
click at [268, 101] on font "los Tutoriales de Matemáticas Graspables" at bounding box center [285, 101] width 92 height 27
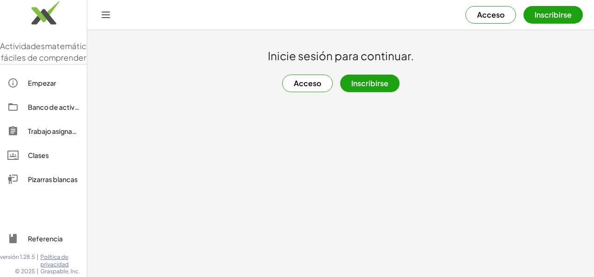
click at [315, 83] on font "Acceso" at bounding box center [307, 83] width 27 height 10
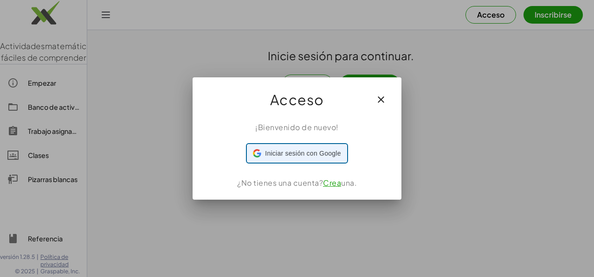
click at [313, 150] on font "Iniciar sesión con Google" at bounding box center [303, 153] width 76 height 7
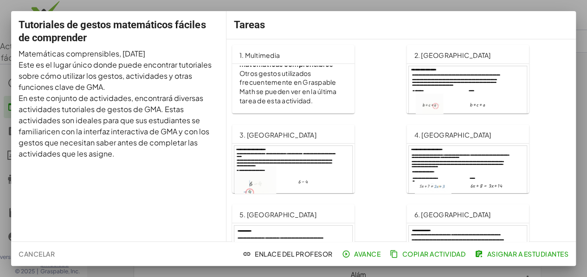
scroll to position [46, 0]
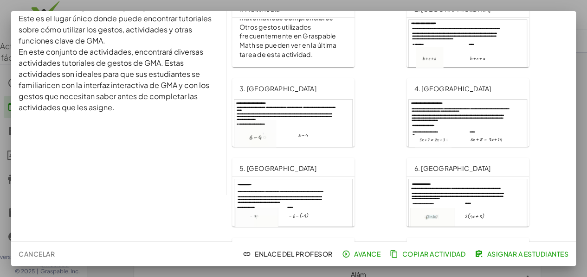
click at [254, 122] on div at bounding box center [293, 133] width 118 height 67
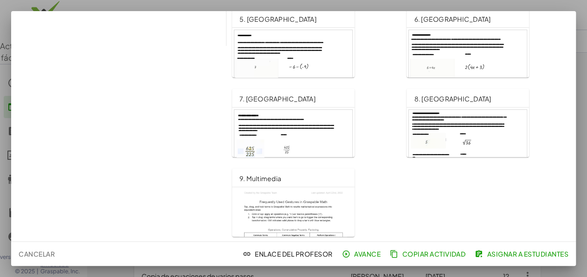
scroll to position [196, 0]
click at [410, 138] on div at bounding box center [468, 142] width 118 height 67
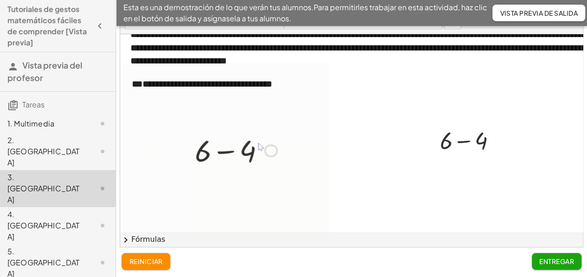
scroll to position [93, 0]
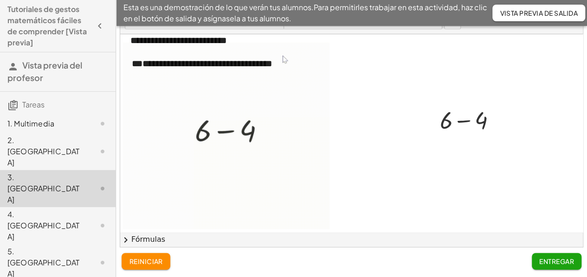
drag, startPoint x: 249, startPoint y: 136, endPoint x: 232, endPoint y: 148, distance: 19.7
click at [232, 148] on div at bounding box center [227, 137] width 208 height 189
drag, startPoint x: 482, startPoint y: 123, endPoint x: 417, endPoint y: 131, distance: 65.0
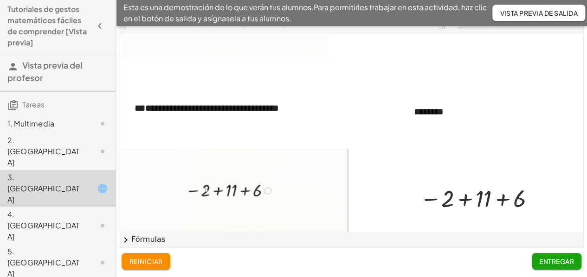
scroll to position [325, 0]
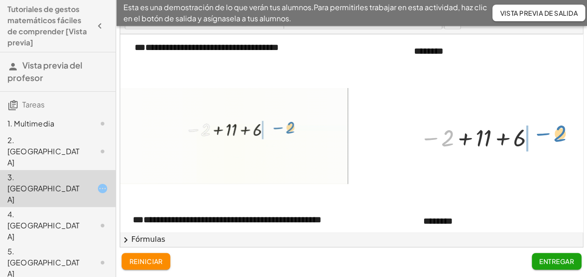
drag, startPoint x: 443, startPoint y: 140, endPoint x: 554, endPoint y: 135, distance: 111.4
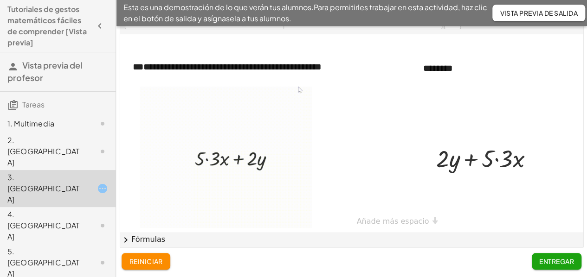
scroll to position [486, 0]
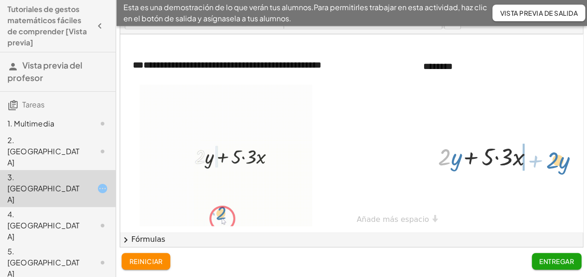
drag, startPoint x: 441, startPoint y: 151, endPoint x: 547, endPoint y: 153, distance: 106.7
click at [547, 153] on div "· 2 + · y + · 2 · y + · 5 · 3 · x" at bounding box center [485, 156] width 126 height 36
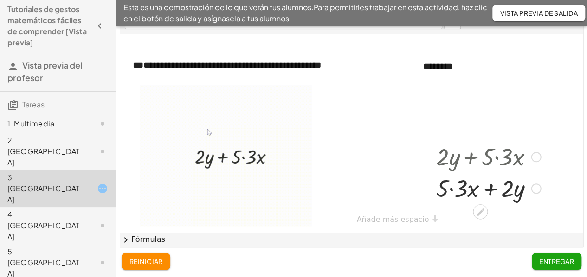
click at [452, 184] on div at bounding box center [488, 188] width 114 height 32
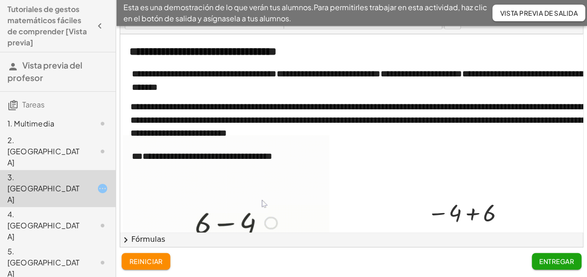
scroll to position [0, 0]
click at [56, 127] on div "1. Multimedia" at bounding box center [44, 123] width 75 height 11
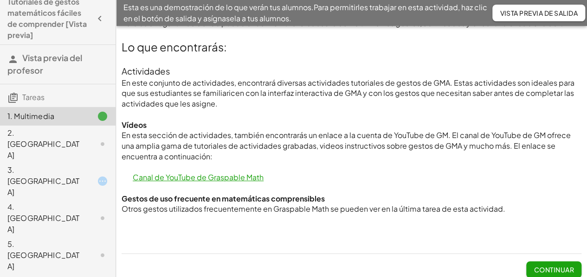
scroll to position [62, 0]
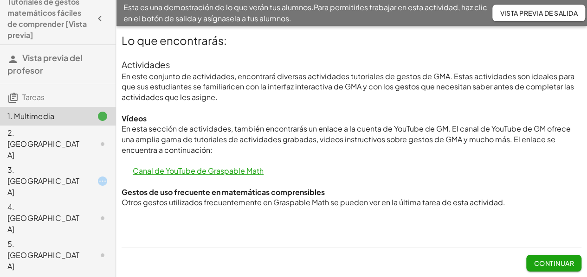
click at [200, 173] on font "Canal de YouTube de Graspable Math" at bounding box center [198, 171] width 131 height 10
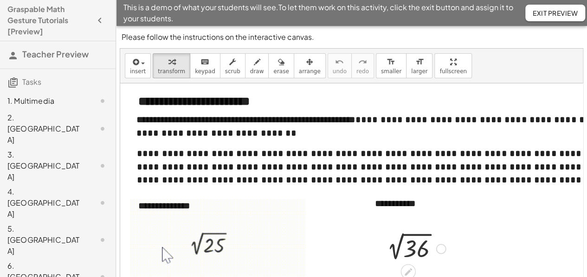
scroll to position [93, 0]
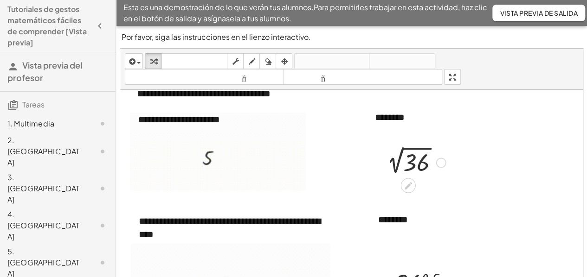
click at [401, 151] on div at bounding box center [413, 162] width 73 height 31
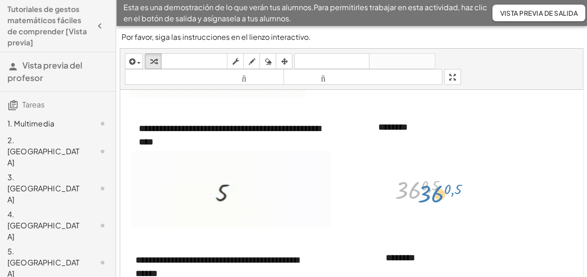
drag, startPoint x: 403, startPoint y: 184, endPoint x: 431, endPoint y: 185, distance: 27.8
click at [431, 185] on div at bounding box center [424, 190] width 69 height 31
drag, startPoint x: 428, startPoint y: 184, endPoint x: 406, endPoint y: 189, distance: 22.5
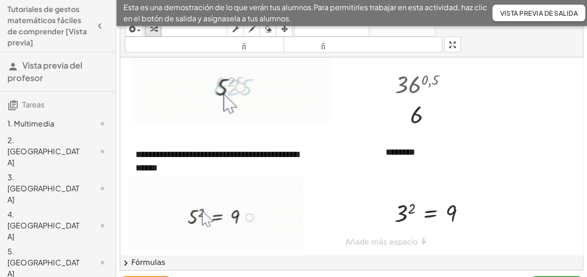
scroll to position [46, 0]
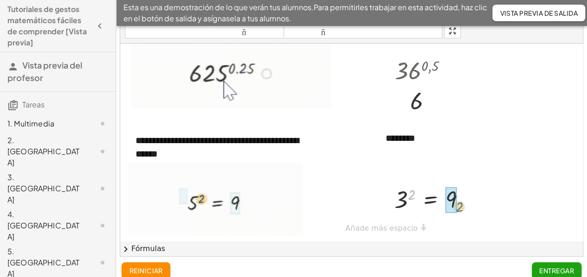
drag, startPoint x: 409, startPoint y: 187, endPoint x: 457, endPoint y: 198, distance: 49.4
click at [457, 198] on div at bounding box center [434, 199] width 88 height 31
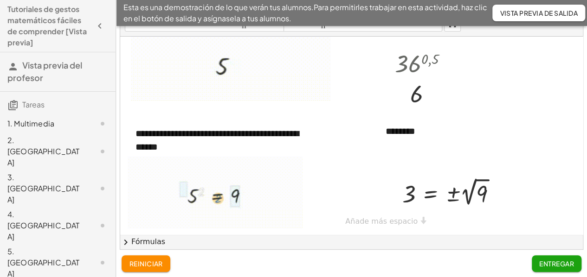
scroll to position [56, 0]
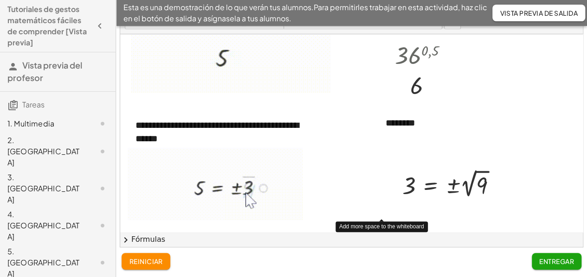
click at [390, 214] on div "**********" at bounding box center [372, 68] width 505 height 598
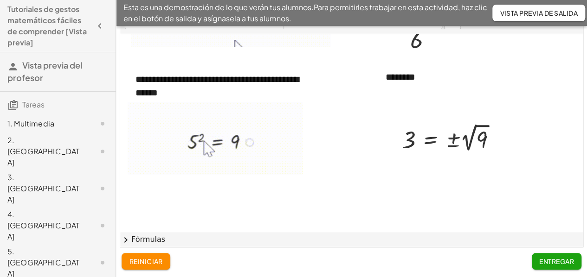
scroll to position [313, 0]
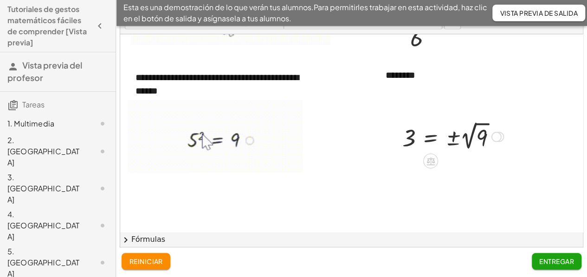
click at [451, 137] on div at bounding box center [453, 136] width 110 height 34
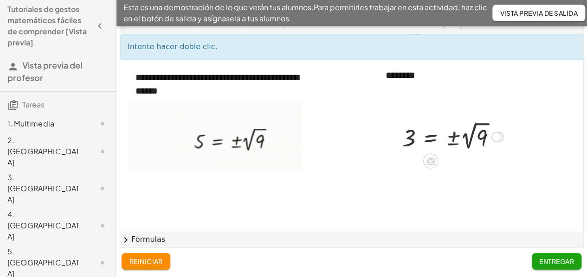
click at [458, 145] on div at bounding box center [453, 136] width 110 height 34
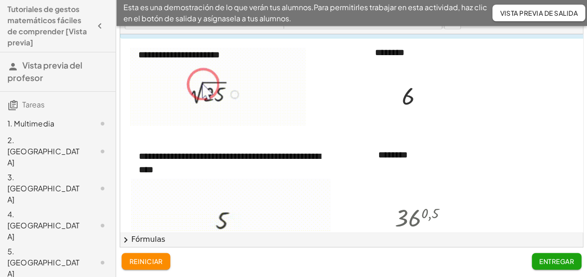
scroll to position [81, 0]
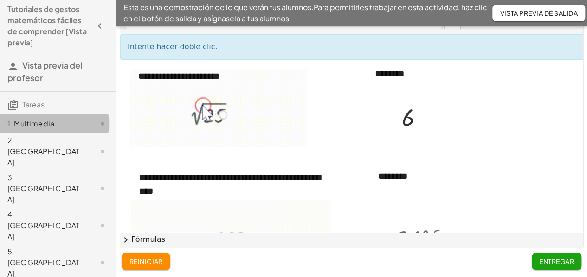
click at [39, 122] on font "1. Multimedia" at bounding box center [30, 124] width 47 height 10
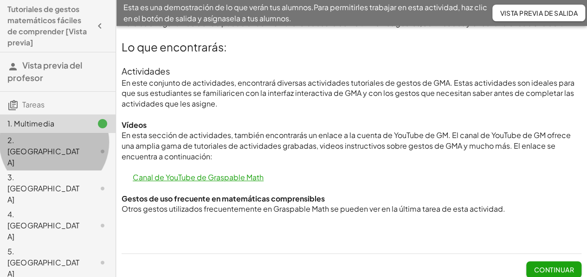
click at [47, 141] on div "2. [GEOGRAPHIC_DATA]" at bounding box center [44, 151] width 75 height 33
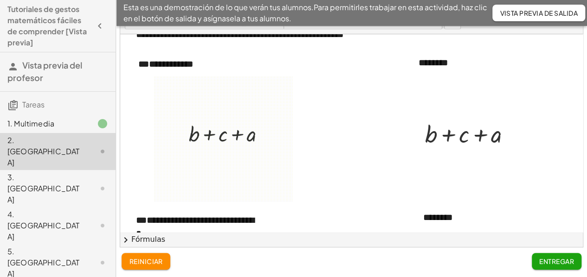
scroll to position [93, 0]
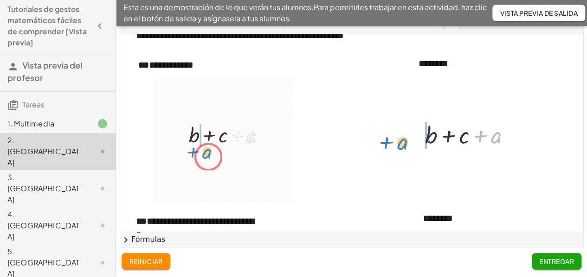
drag, startPoint x: 495, startPoint y: 139, endPoint x: 436, endPoint y: 148, distance: 60.0
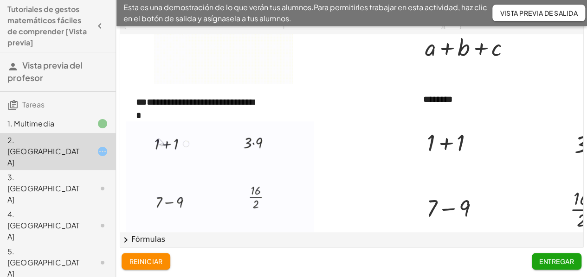
scroll to position [232, 0]
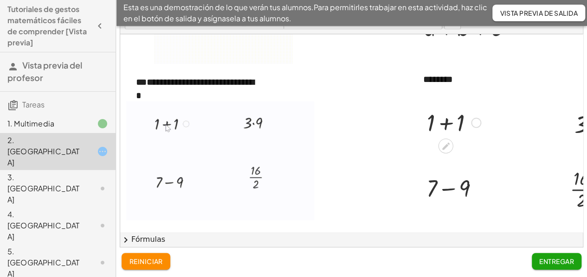
click at [448, 122] on div at bounding box center [453, 122] width 63 height 32
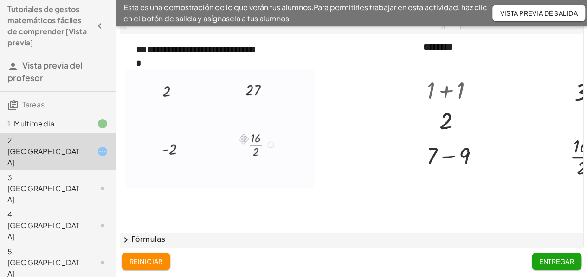
scroll to position [278, 0]
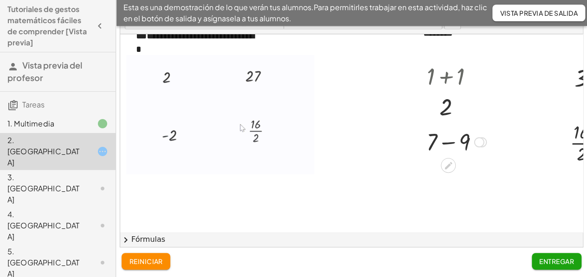
click at [447, 143] on div at bounding box center [456, 142] width 69 height 32
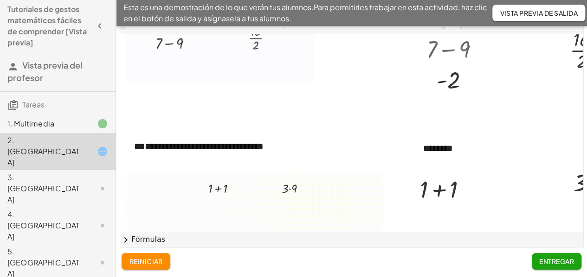
scroll to position [418, 0]
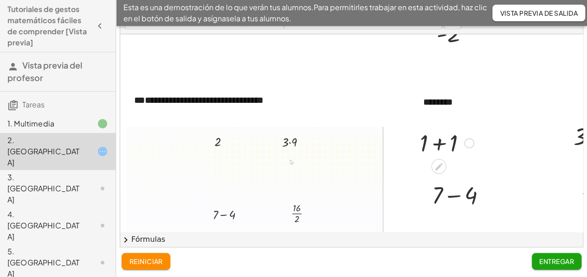
click at [436, 142] on div at bounding box center [446, 143] width 63 height 32
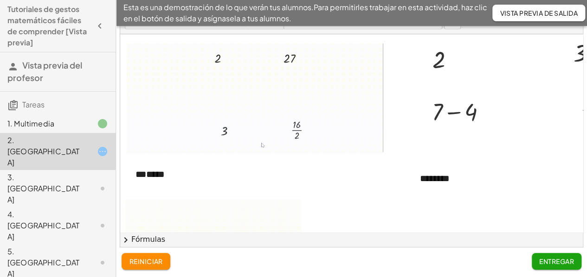
scroll to position [510, 0]
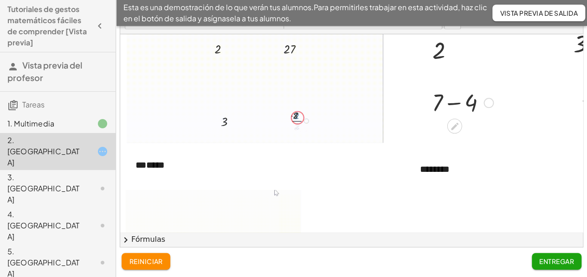
click at [448, 104] on div at bounding box center [462, 102] width 71 height 32
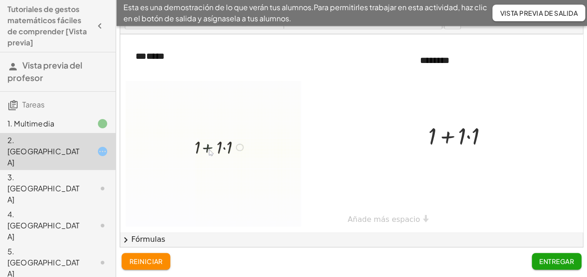
scroll to position [625, 0]
click at [465, 129] on div at bounding box center [462, 136] width 77 height 32
click at [455, 156] on div at bounding box center [462, 167] width 77 height 32
click at [47, 172] on div "3. [GEOGRAPHIC_DATA]" at bounding box center [44, 188] width 75 height 33
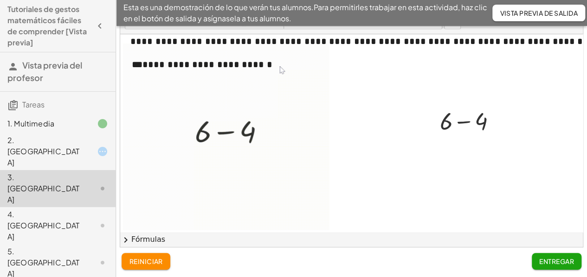
scroll to position [93, 0]
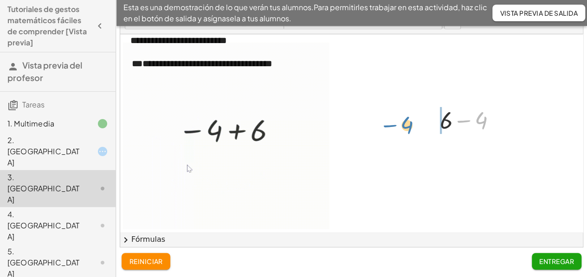
drag, startPoint x: 481, startPoint y: 121, endPoint x: 431, endPoint y: 124, distance: 49.7
click at [431, 124] on div "+ 6 − 4 − 4 + 6 − 4 + 6 − 4" at bounding box center [468, 120] width 84 height 36
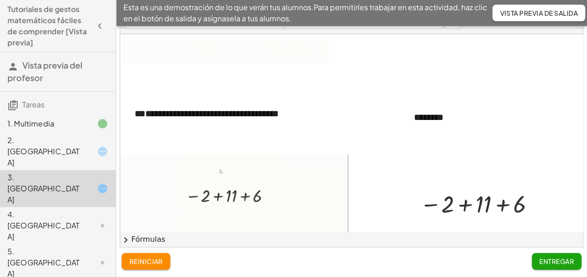
scroll to position [325, 0]
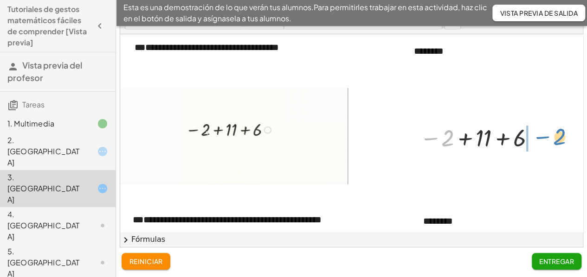
drag, startPoint x: 448, startPoint y: 141, endPoint x: 559, endPoint y: 139, distance: 111.8
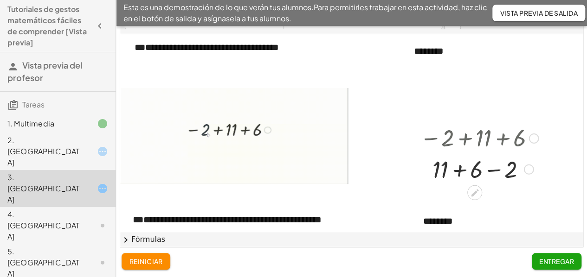
click at [459, 169] on div at bounding box center [479, 169] width 129 height 32
click at [474, 173] on div at bounding box center [479, 169] width 129 height 32
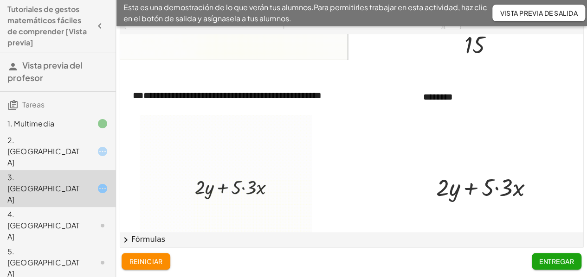
scroll to position [486, 0]
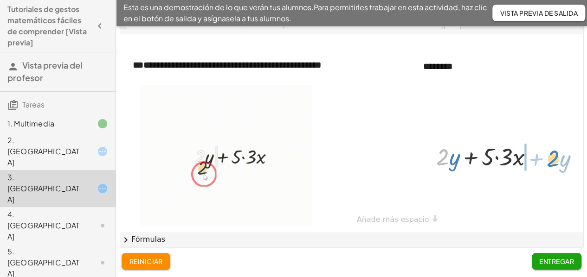
drag, startPoint x: 441, startPoint y: 156, endPoint x: 550, endPoint y: 155, distance: 109.5
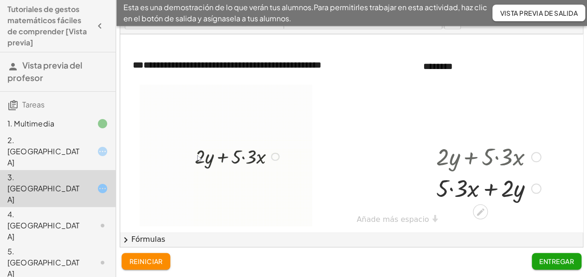
click at [450, 183] on div at bounding box center [488, 188] width 114 height 32
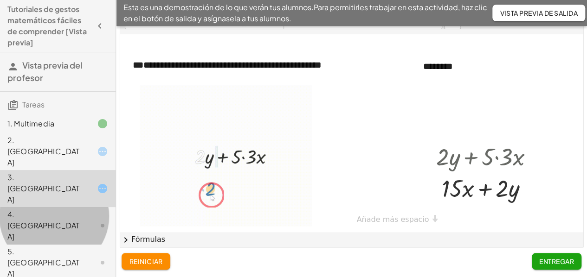
click at [21, 210] on font "4. [GEOGRAPHIC_DATA]" at bounding box center [43, 226] width 72 height 32
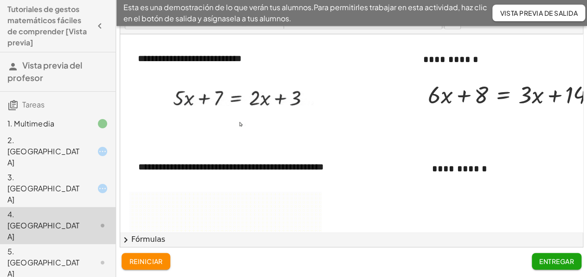
scroll to position [139, 0]
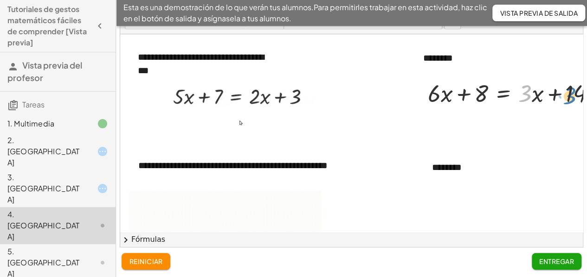
drag, startPoint x: 519, startPoint y: 94, endPoint x: 563, endPoint y: 96, distance: 44.1
click at [563, 96] on div at bounding box center [515, 93] width 184 height 32
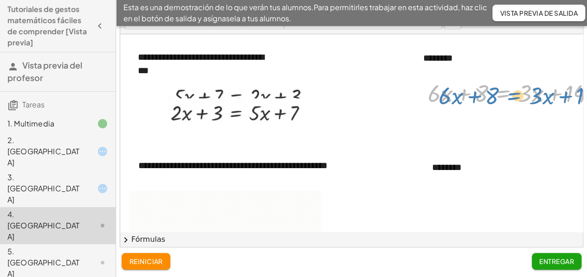
drag, startPoint x: 515, startPoint y: 86, endPoint x: 519, endPoint y: 88, distance: 4.8
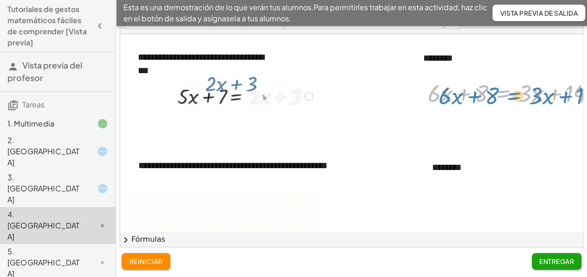
click at [519, 88] on div at bounding box center [515, 93] width 184 height 32
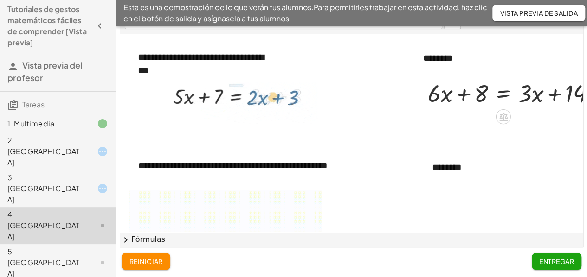
click at [524, 82] on div at bounding box center [515, 93] width 184 height 32
drag, startPoint x: 524, startPoint y: 82, endPoint x: 568, endPoint y: 91, distance: 45.1
click at [569, 91] on div at bounding box center [515, 93] width 184 height 32
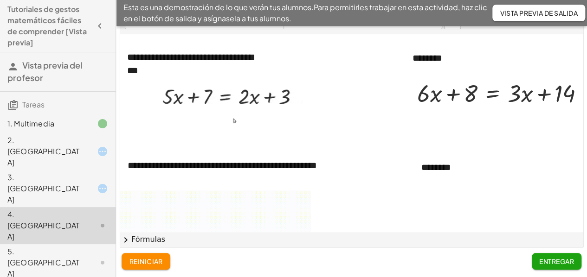
scroll to position [139, 59]
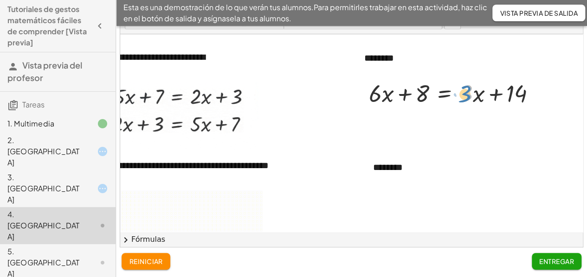
click at [460, 90] on div at bounding box center [456, 93] width 184 height 32
click at [466, 90] on div at bounding box center [456, 93] width 184 height 32
click at [523, 89] on div at bounding box center [456, 93] width 184 height 32
drag, startPoint x: 522, startPoint y: 103, endPoint x: 534, endPoint y: 101, distance: 12.2
click at [526, 101] on div at bounding box center [456, 93] width 184 height 32
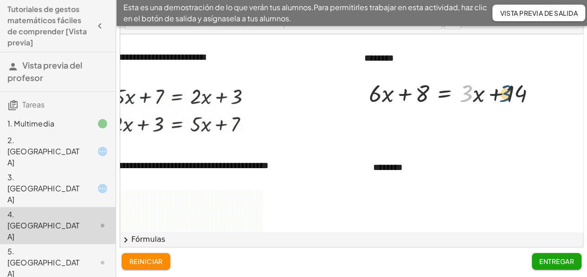
drag, startPoint x: 463, startPoint y: 77, endPoint x: 472, endPoint y: 80, distance: 10.0
click at [473, 80] on div at bounding box center [456, 93] width 184 height 32
drag, startPoint x: 463, startPoint y: 96, endPoint x: 471, endPoint y: 94, distance: 8.1
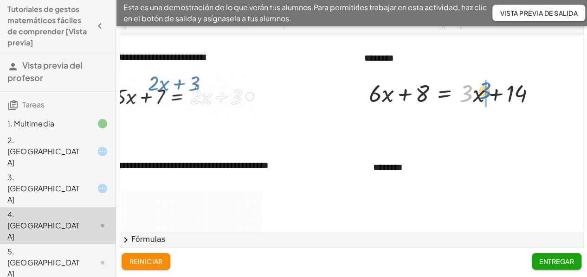
click at [474, 94] on div at bounding box center [456, 93] width 184 height 32
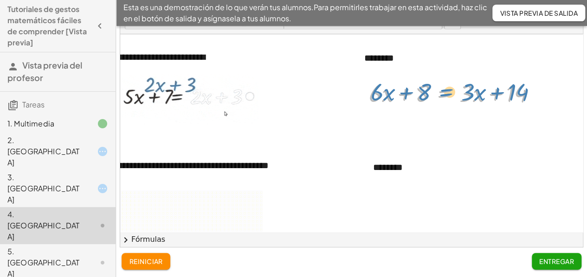
click at [459, 92] on div at bounding box center [456, 93] width 184 height 32
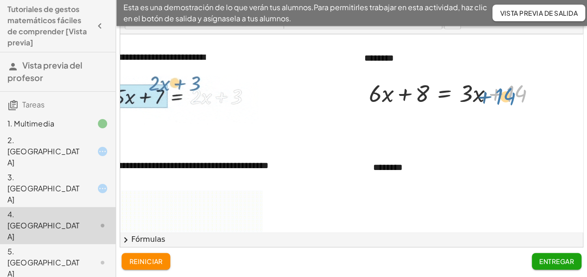
click at [519, 103] on div at bounding box center [456, 93] width 184 height 32
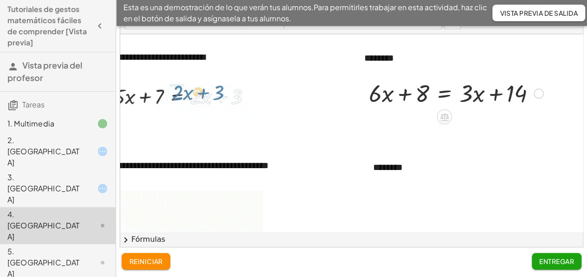
drag, startPoint x: 461, startPoint y: 75, endPoint x: 506, endPoint y: 107, distance: 54.8
click at [506, 107] on div "+ · 6 · x + 8 = + · 3 · x + 14" at bounding box center [452, 93] width 195 height 36
drag, startPoint x: 369, startPoint y: 91, endPoint x: 358, endPoint y: 95, distance: 11.3
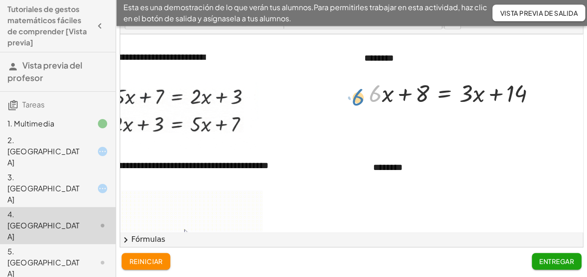
click at [355, 95] on div "· 6 + · 6 · x + 8 = + · 3 · x + 14" at bounding box center [452, 93] width 195 height 36
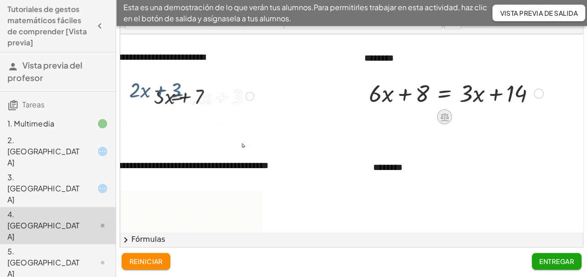
click at [441, 117] on icon at bounding box center [444, 117] width 8 height 8
click at [442, 117] on span "×" at bounding box center [445, 116] width 6 height 13
